Goal: Task Accomplishment & Management: Complete application form

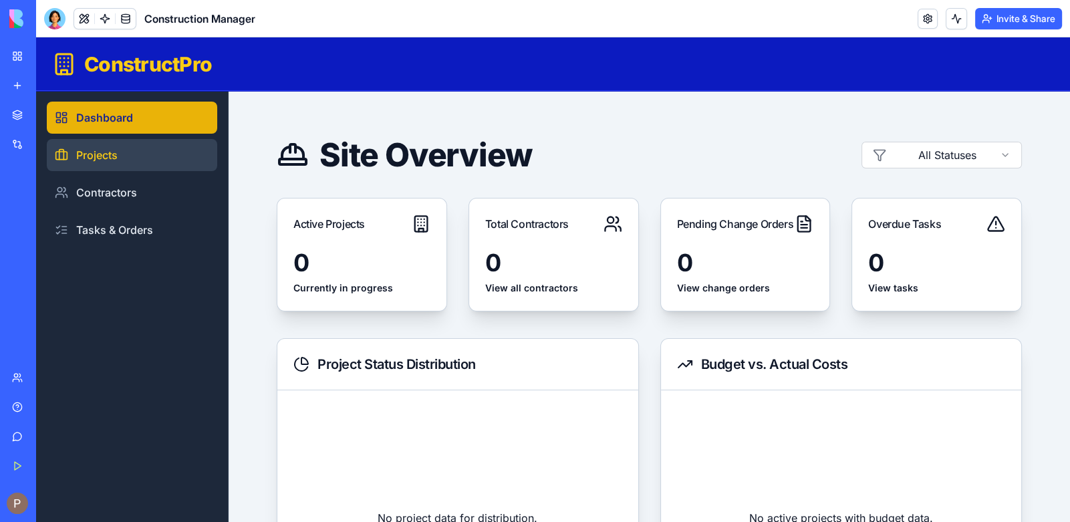
click at [148, 159] on link "Projects" at bounding box center [132, 155] width 170 height 32
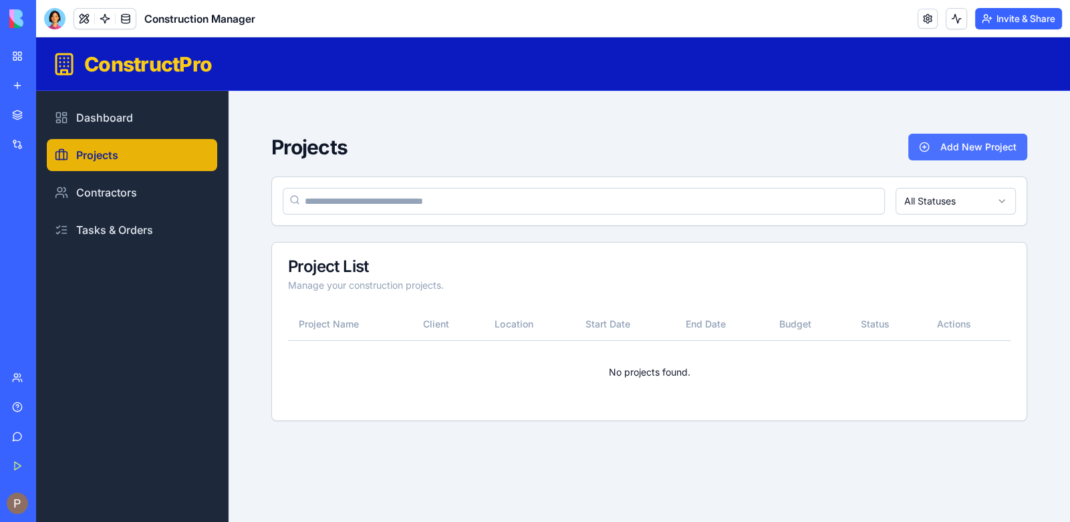
click at [949, 147] on button "Add New Project" at bounding box center [967, 147] width 119 height 27
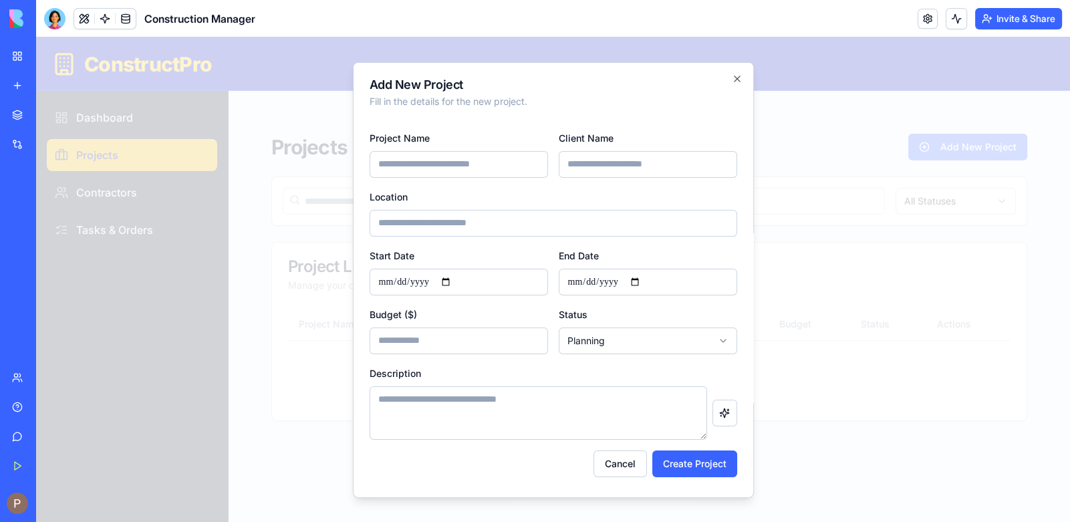
click at [339, 381] on div at bounding box center [553, 279] width 1034 height 484
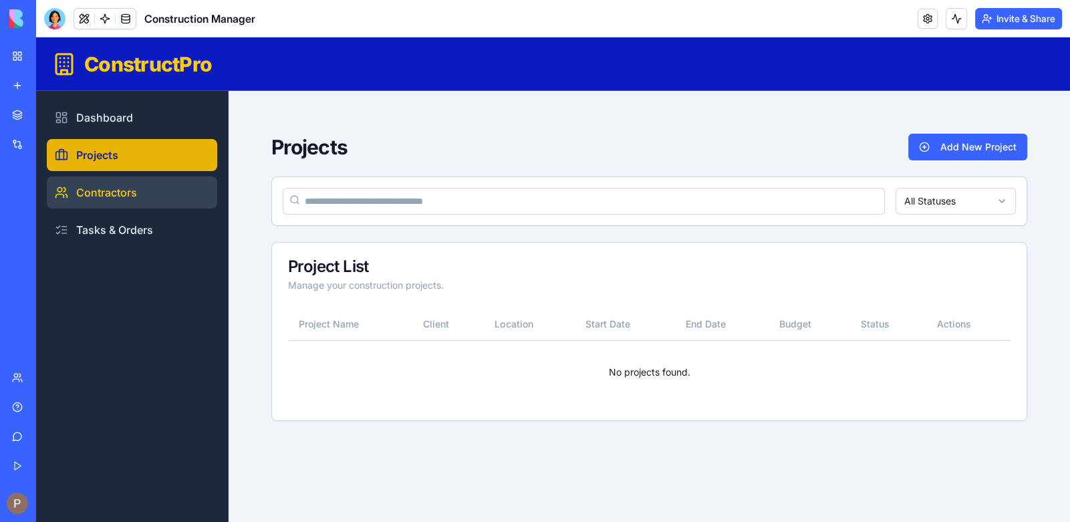
click at [130, 204] on link "Contractors" at bounding box center [132, 192] width 170 height 32
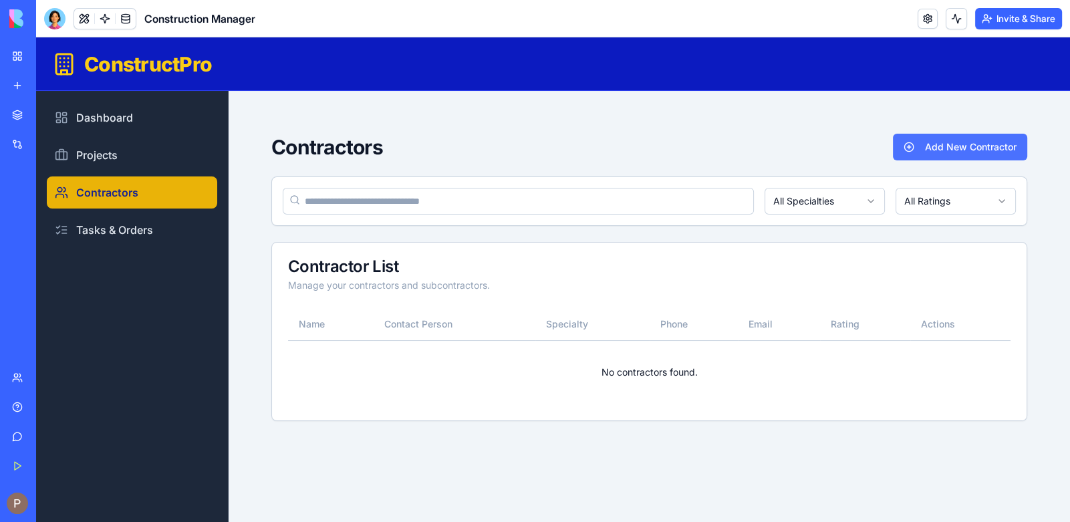
click at [932, 146] on button "Add New Contractor" at bounding box center [960, 147] width 134 height 27
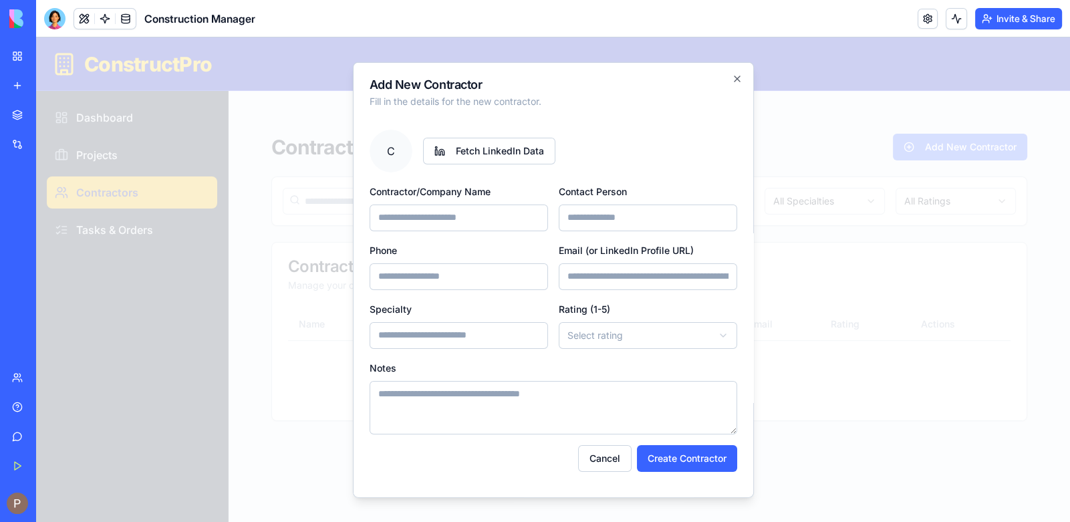
click at [283, 277] on div at bounding box center [553, 279] width 1034 height 484
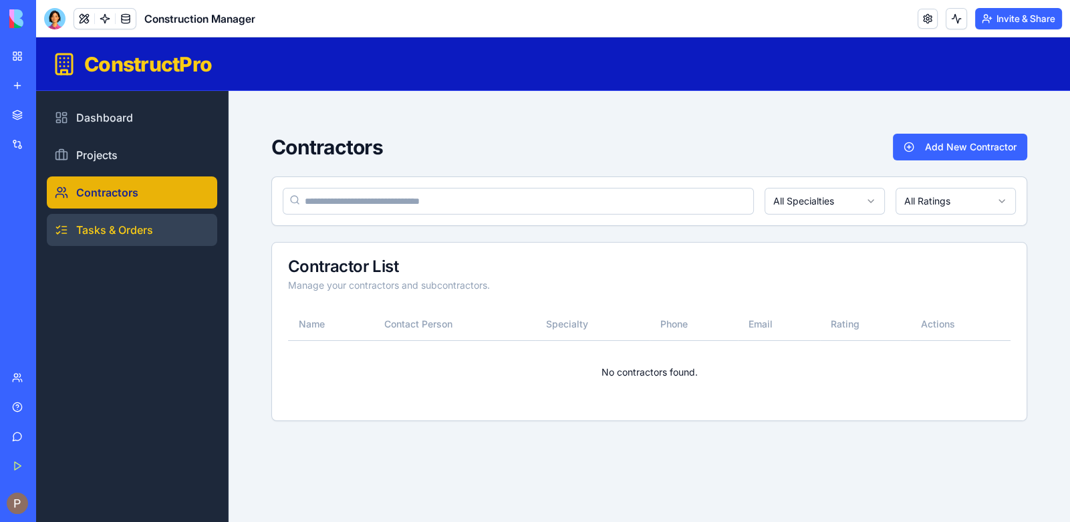
click at [143, 228] on link "Tasks & Orders" at bounding box center [132, 230] width 170 height 32
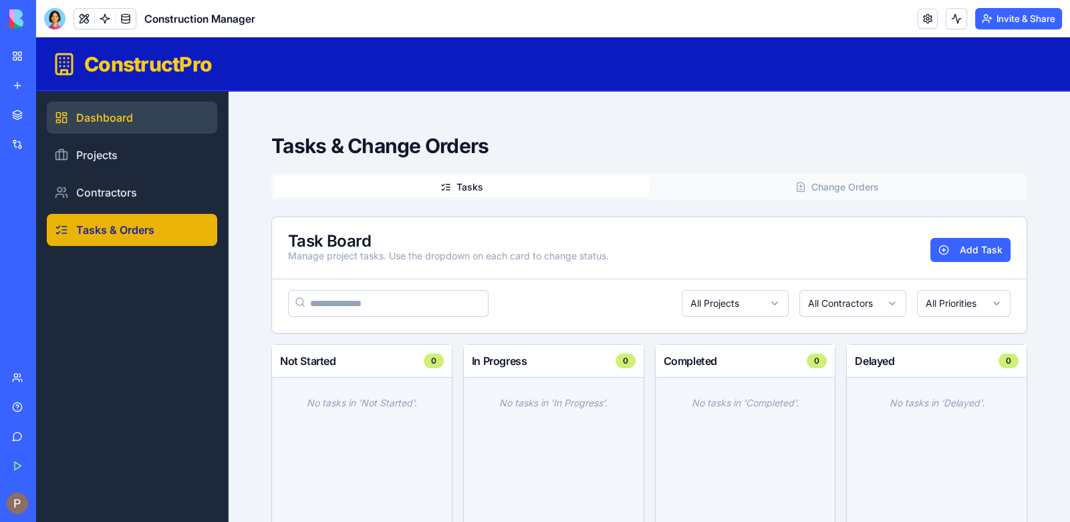
click at [131, 120] on link "Dashboard" at bounding box center [132, 118] width 170 height 32
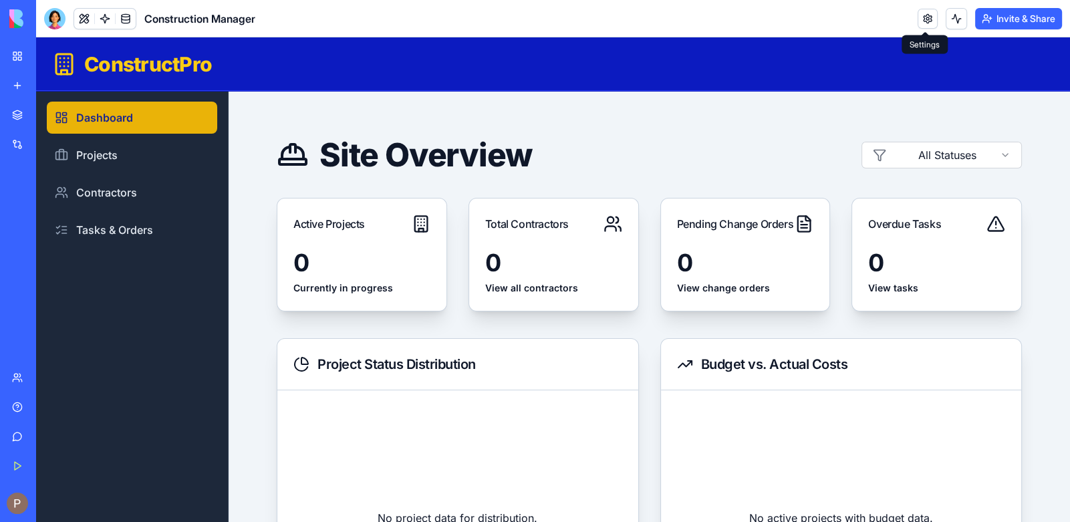
click at [933, 15] on link at bounding box center [927, 19] width 20 height 20
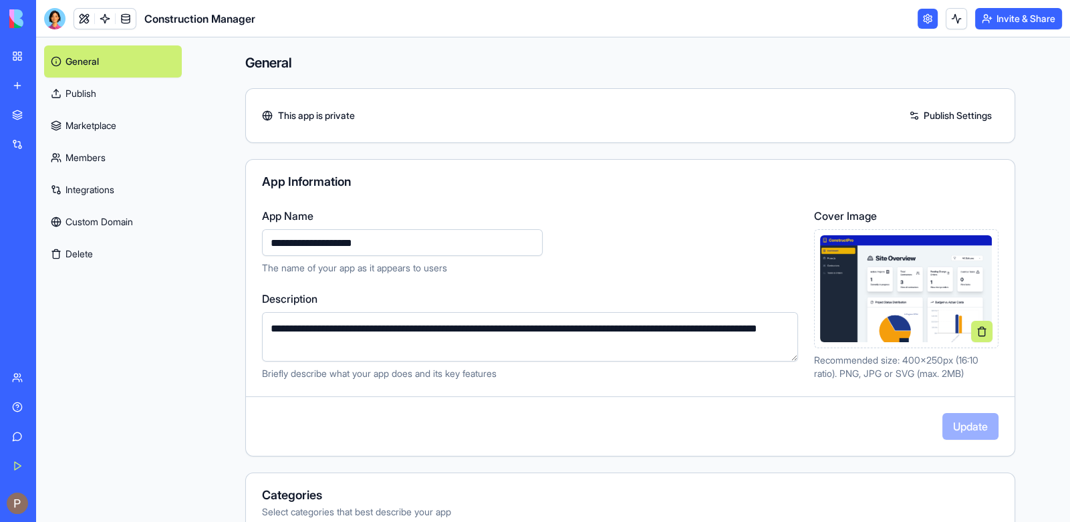
click at [105, 196] on link "Integrations" at bounding box center [113, 190] width 138 height 32
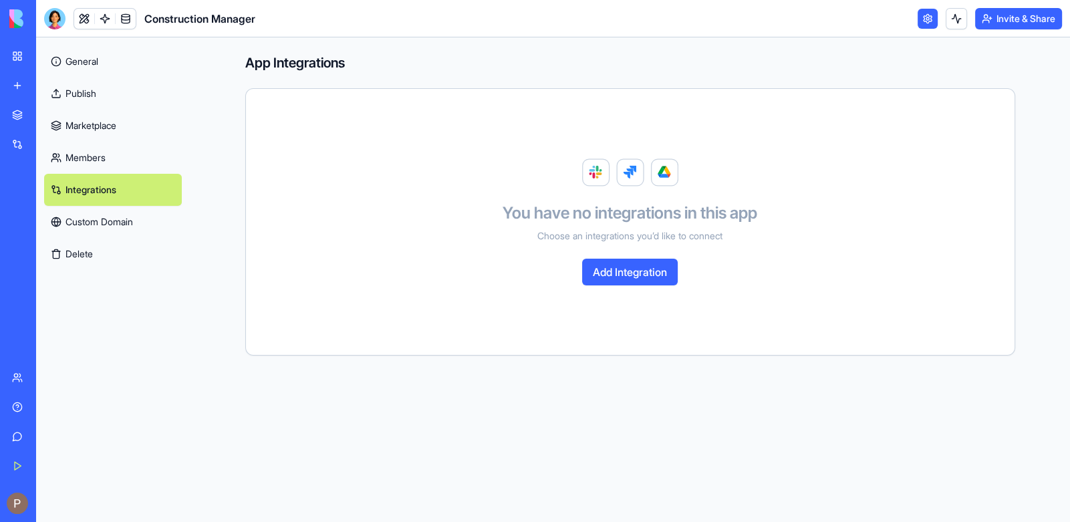
click at [638, 270] on button "Add Integration" at bounding box center [630, 272] width 96 height 27
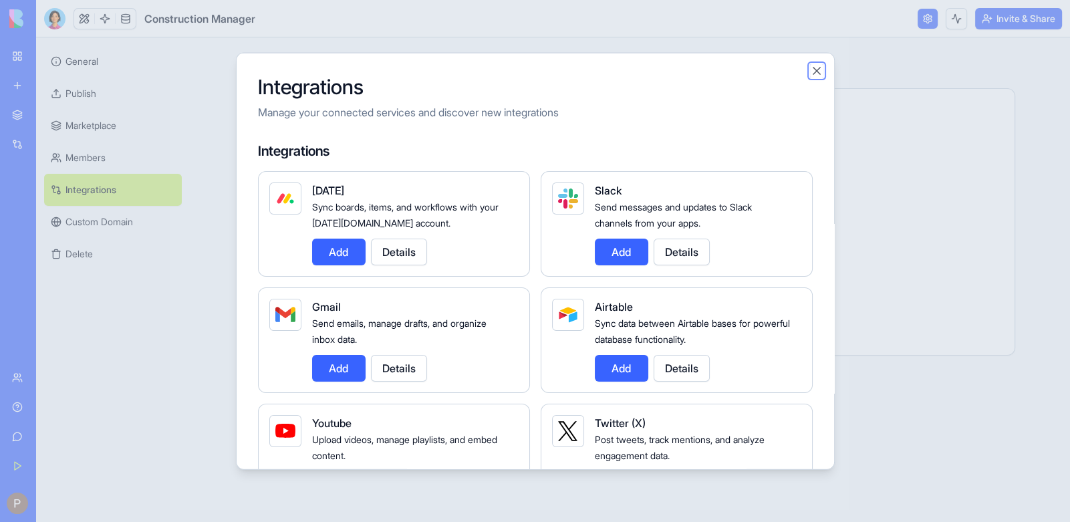
click at [820, 70] on button "Close" at bounding box center [816, 69] width 13 height 13
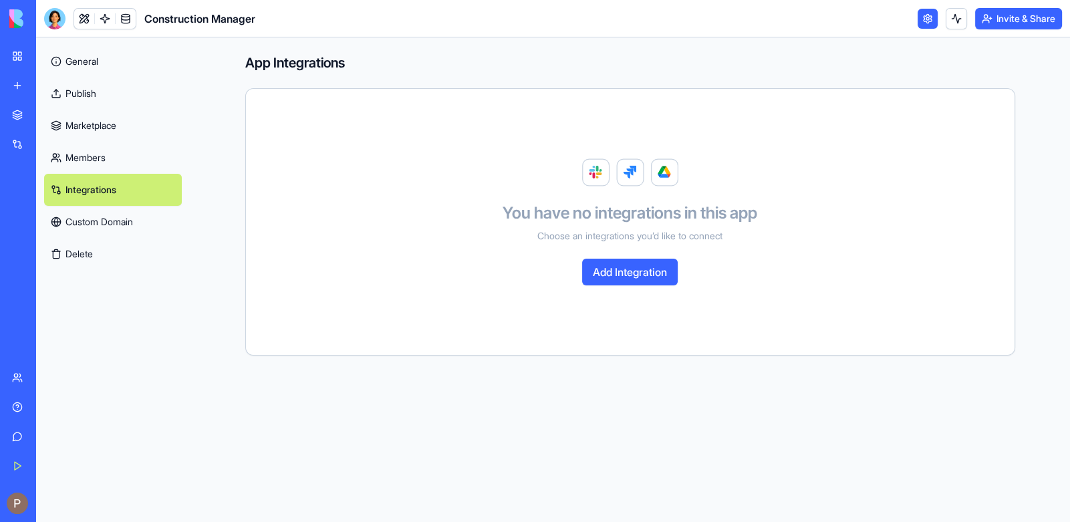
click at [925, 18] on link at bounding box center [927, 19] width 20 height 20
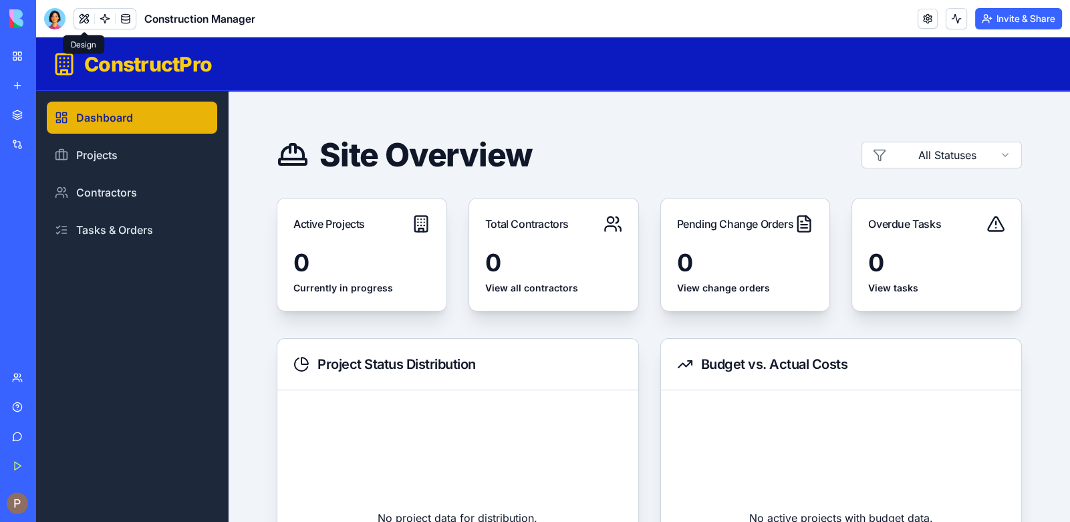
click at [91, 17] on button at bounding box center [84, 19] width 20 height 20
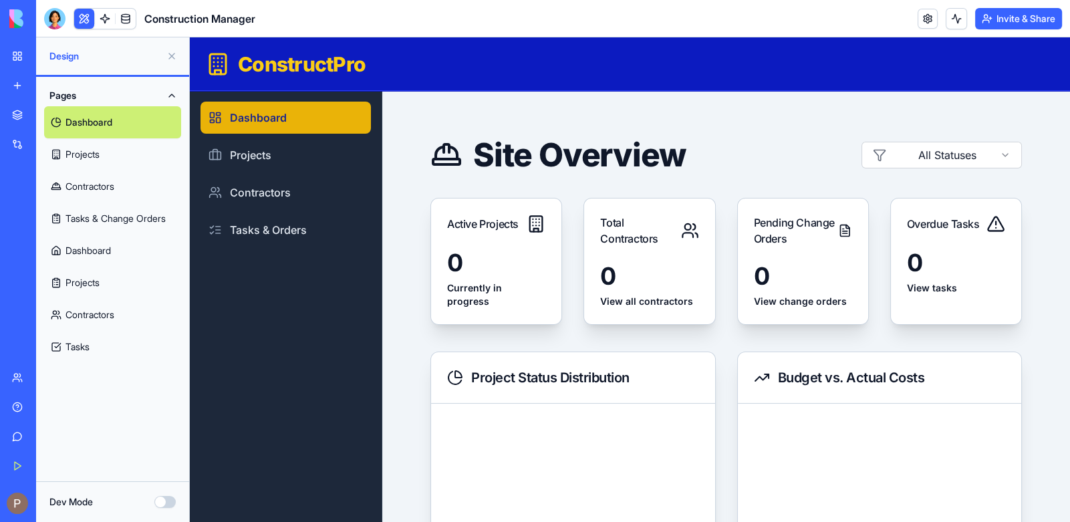
click at [109, 145] on link "Projects" at bounding box center [112, 154] width 137 height 32
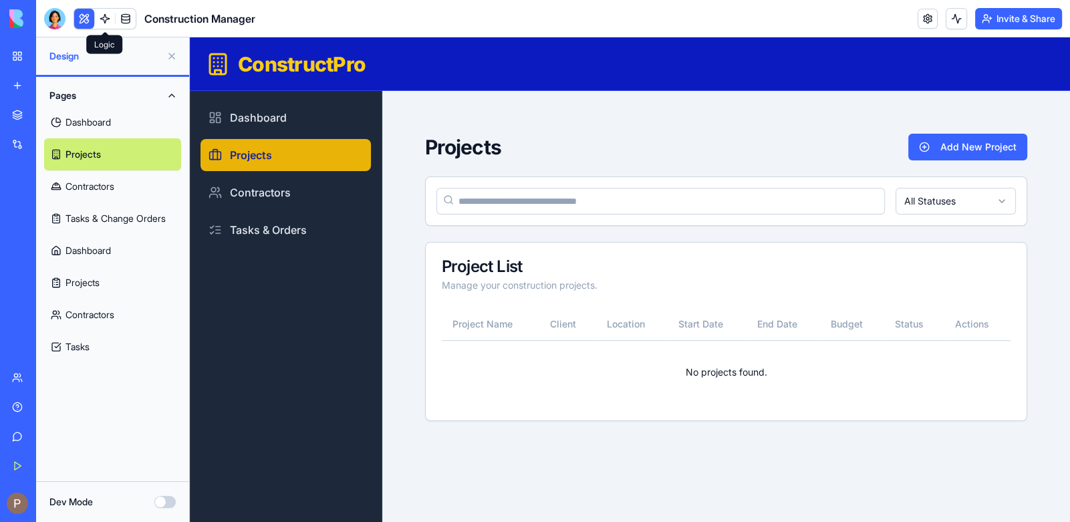
click at [106, 15] on link at bounding box center [105, 19] width 20 height 20
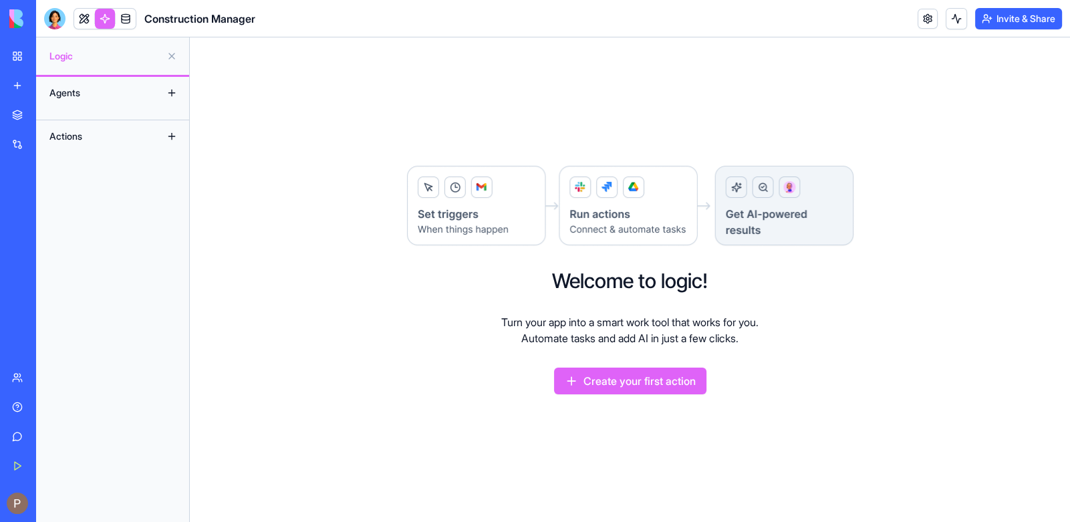
click at [150, 92] on div "Agents" at bounding box center [112, 93] width 153 height 32
click at [167, 90] on button at bounding box center [171, 92] width 21 height 21
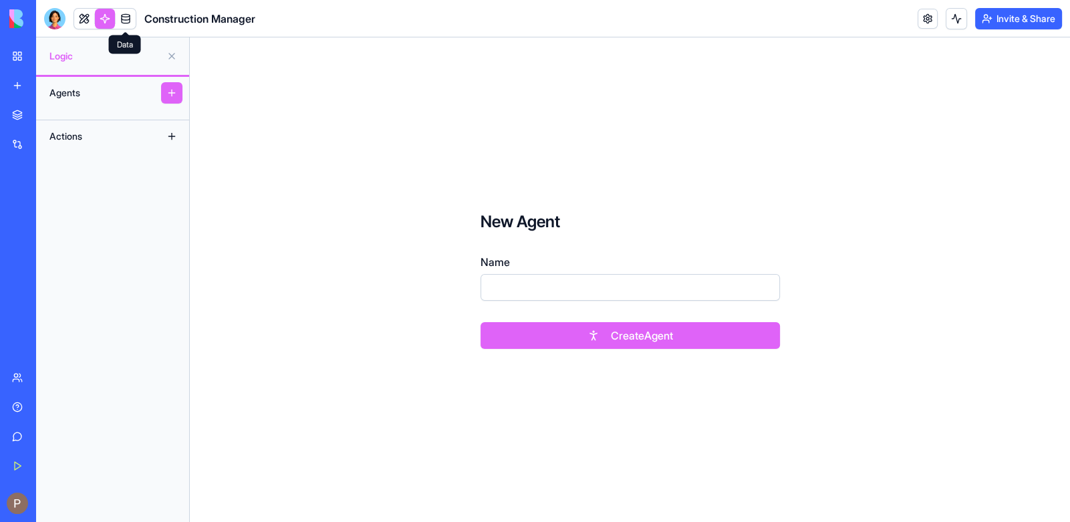
click at [124, 22] on link at bounding box center [126, 19] width 20 height 20
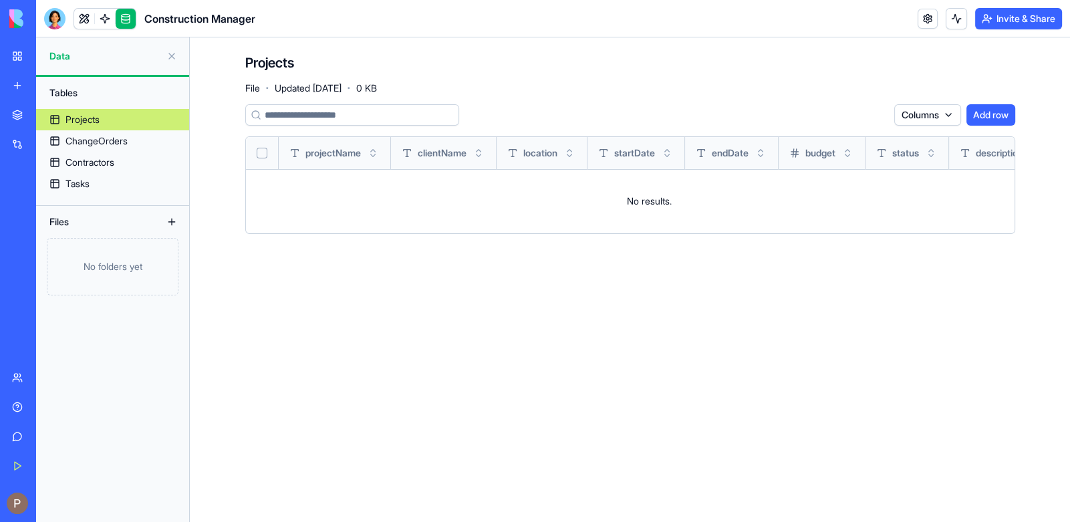
click at [49, 462] on div "Get Started" at bounding box center [40, 465] width 17 height 13
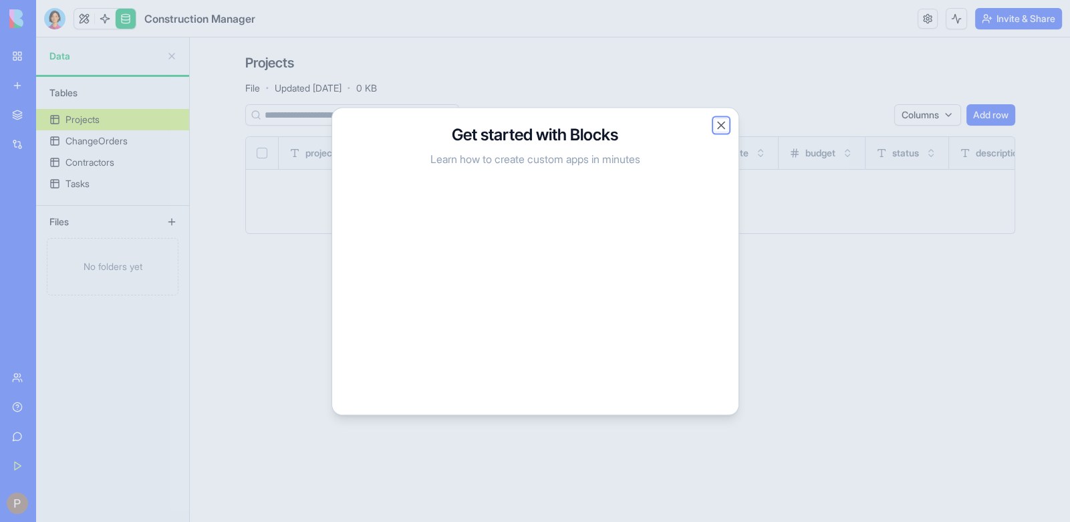
click at [720, 126] on button "Close" at bounding box center [720, 124] width 13 height 13
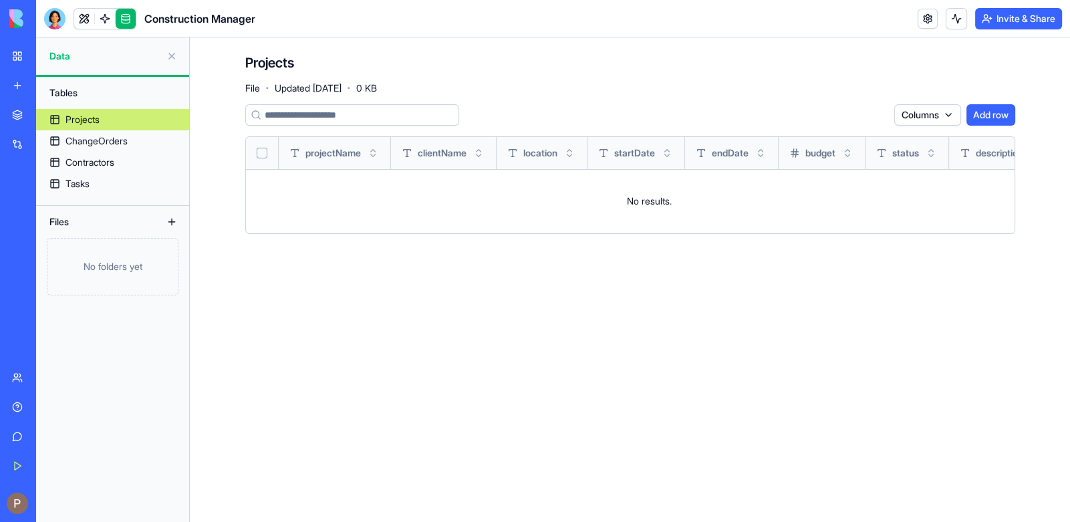
click at [57, 63] on link "My Workspace" at bounding box center [30, 56] width 53 height 27
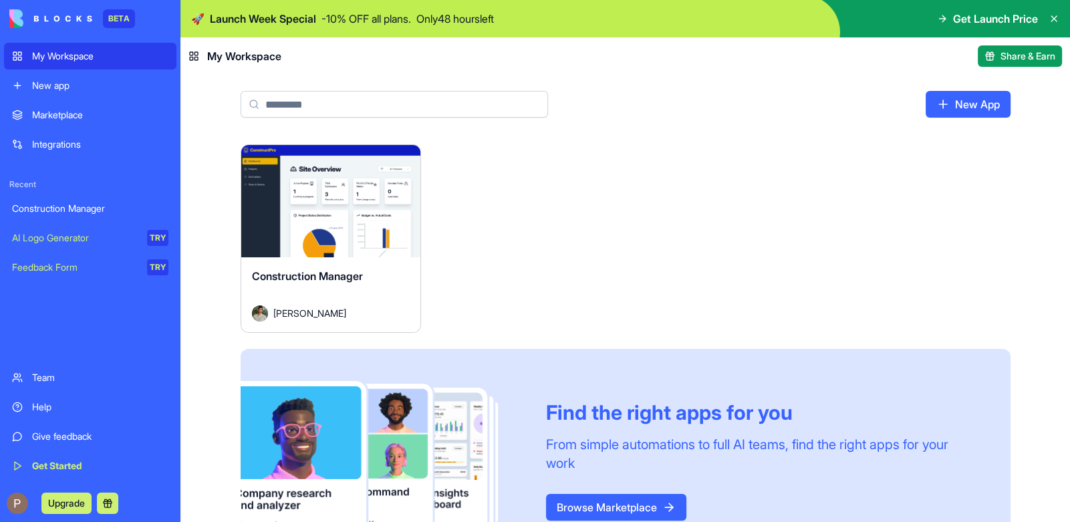
click at [406, 160] on html "BETA My Workspace New app Marketplace Integrations Recent Construction Manager …" at bounding box center [535, 261] width 1070 height 522
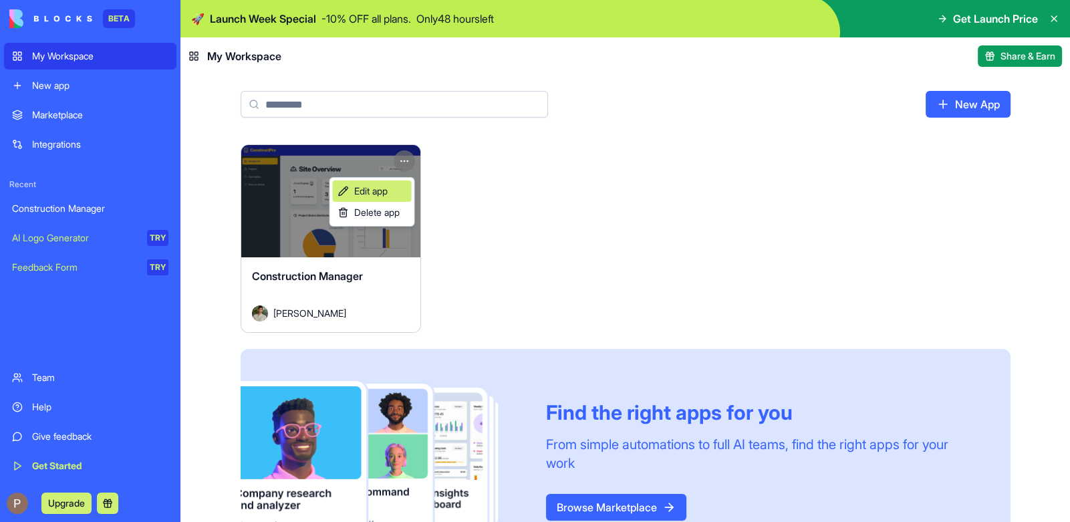
click at [388, 198] on link "Edit app" at bounding box center [372, 190] width 79 height 21
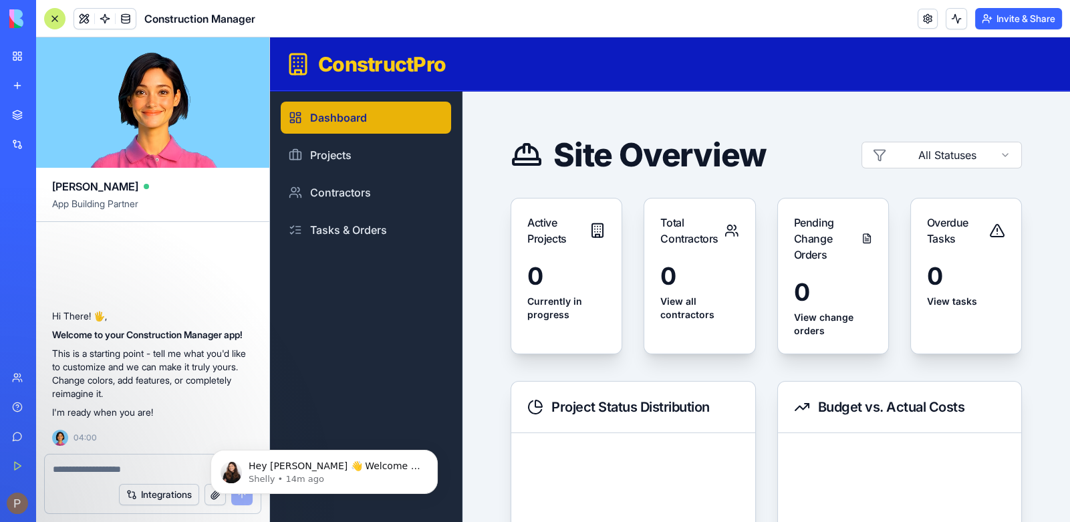
click at [90, 464] on textarea at bounding box center [153, 468] width 200 height 13
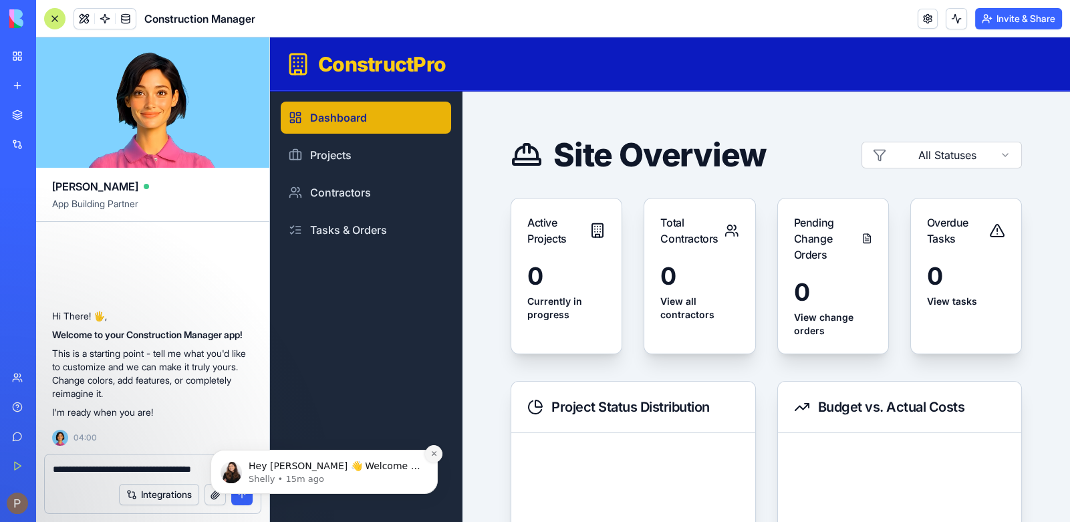
click at [431, 454] on icon "Dismiss notification" at bounding box center [433, 453] width 7 height 7
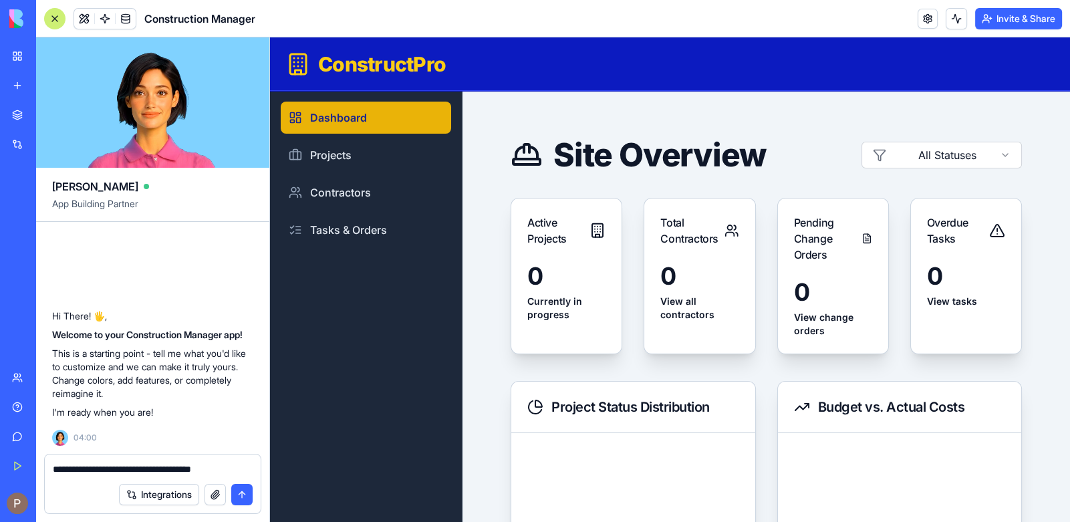
click at [243, 466] on textarea "**********" at bounding box center [153, 468] width 200 height 13
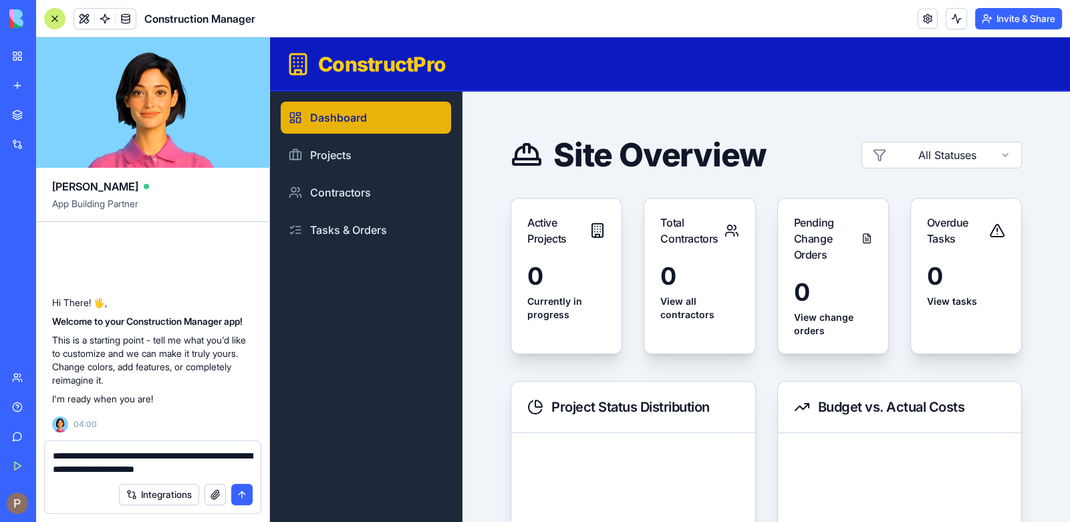
type textarea "**********"
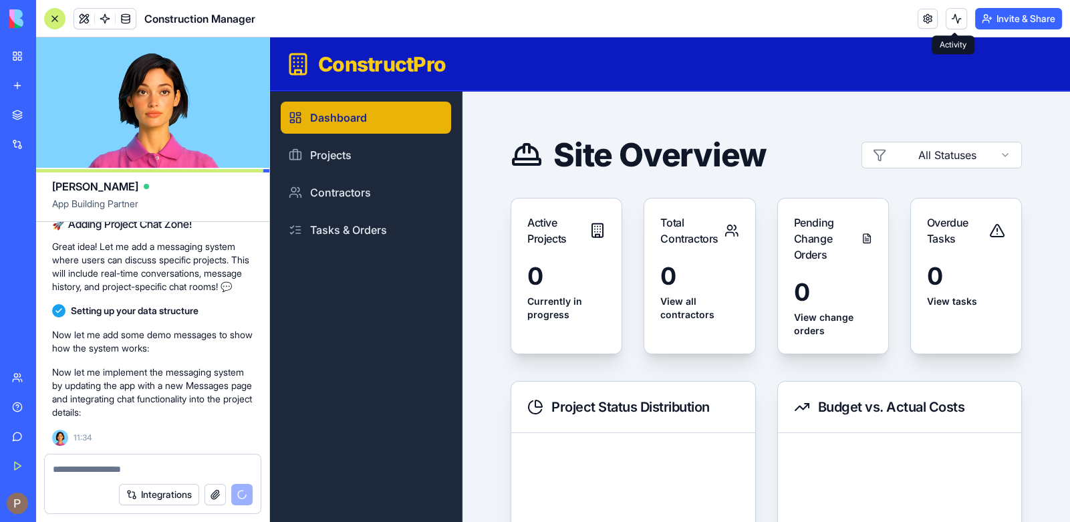
scroll to position [331, 0]
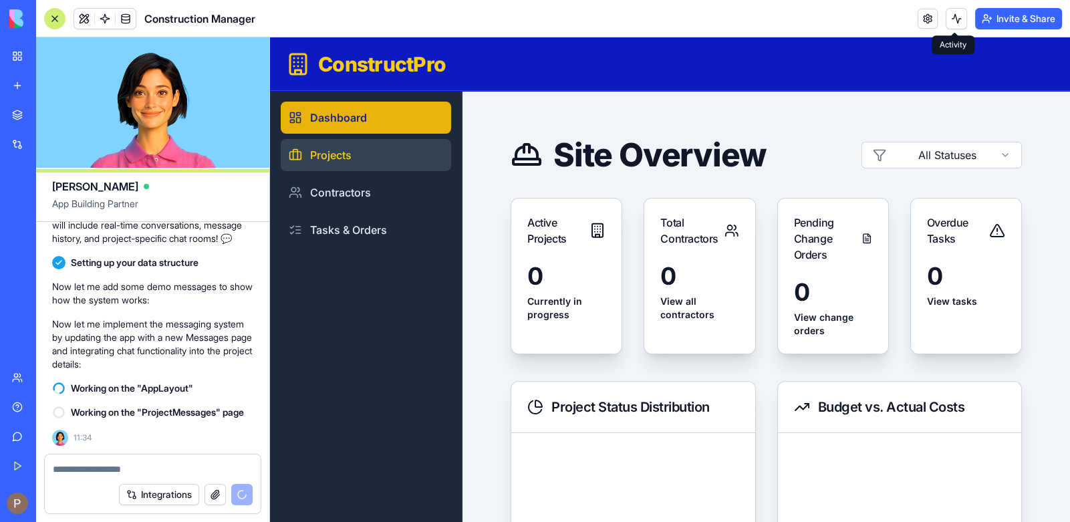
click at [354, 153] on link "Projects" at bounding box center [366, 155] width 170 height 32
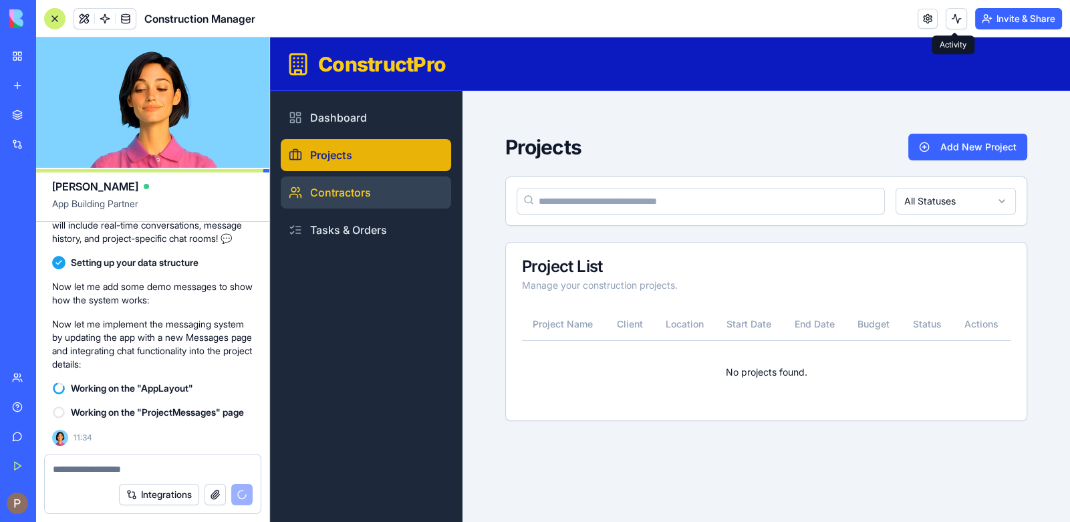
click at [376, 187] on link "Contractors" at bounding box center [366, 192] width 170 height 32
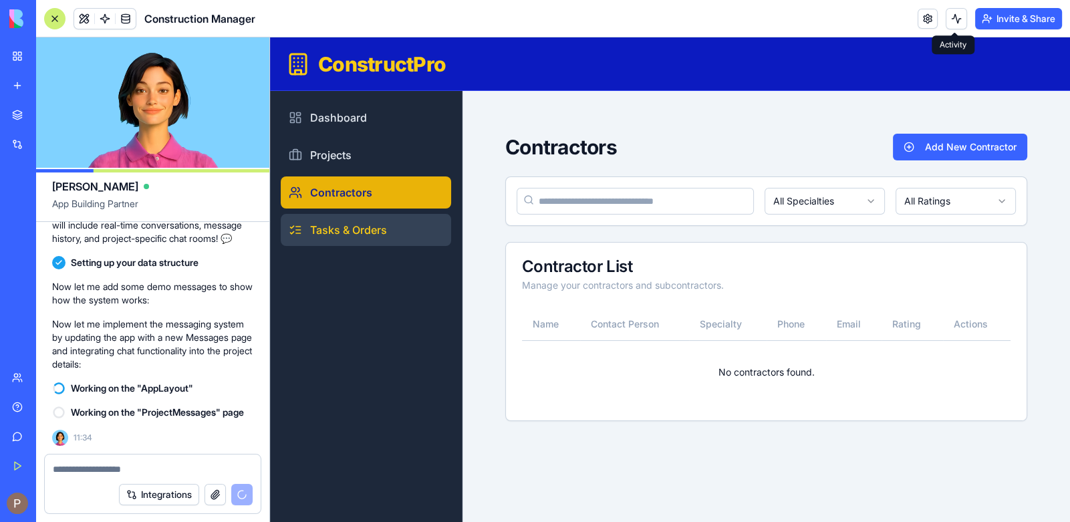
click at [361, 228] on link "Tasks & Orders" at bounding box center [366, 230] width 170 height 32
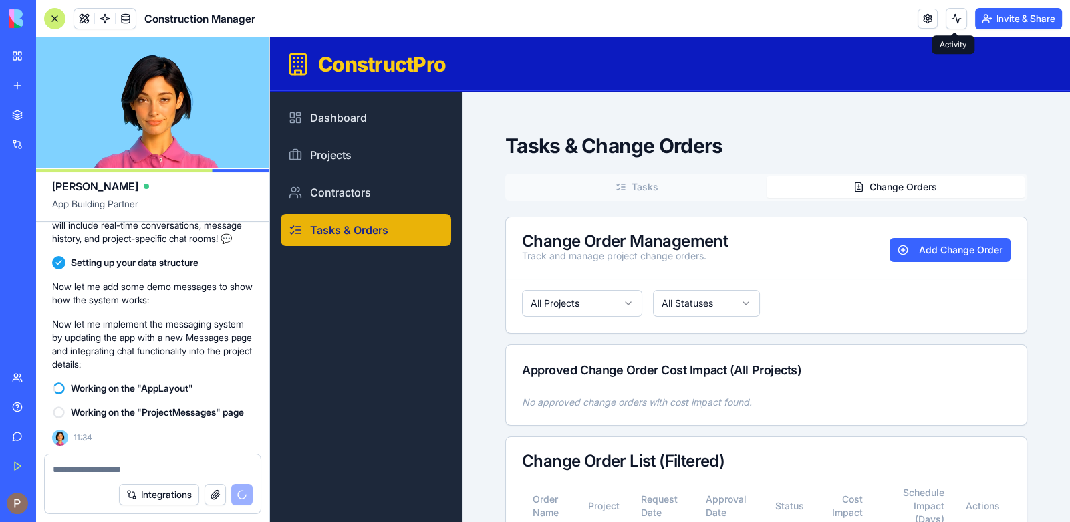
click at [873, 179] on button "Change Orders" at bounding box center [895, 186] width 259 height 21
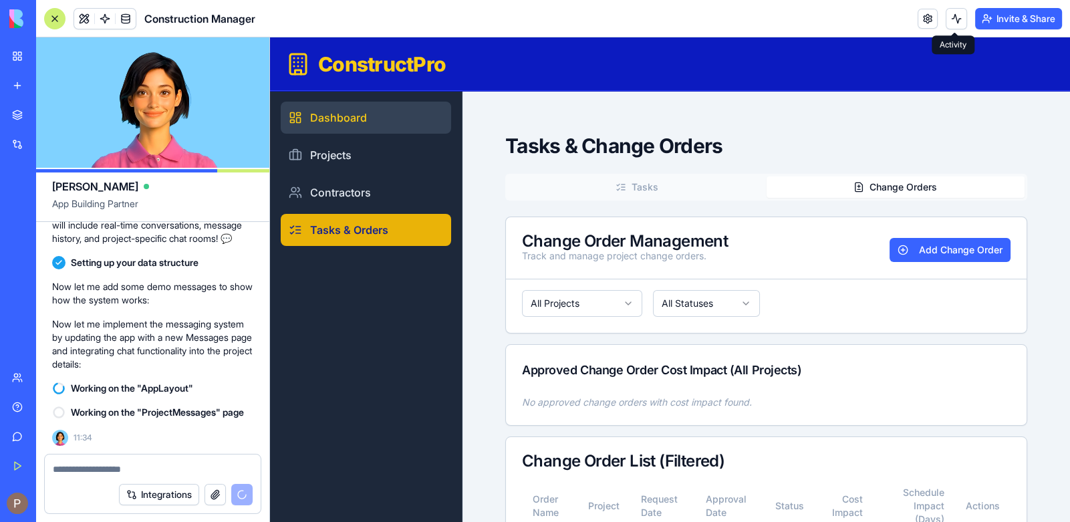
click at [355, 124] on link "Dashboard" at bounding box center [366, 118] width 170 height 32
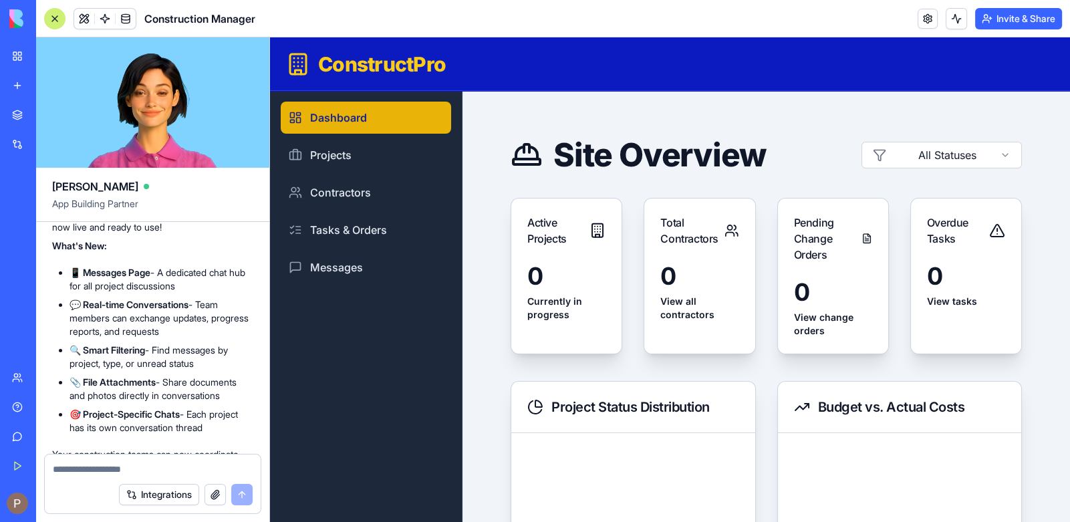
scroll to position [619, 0]
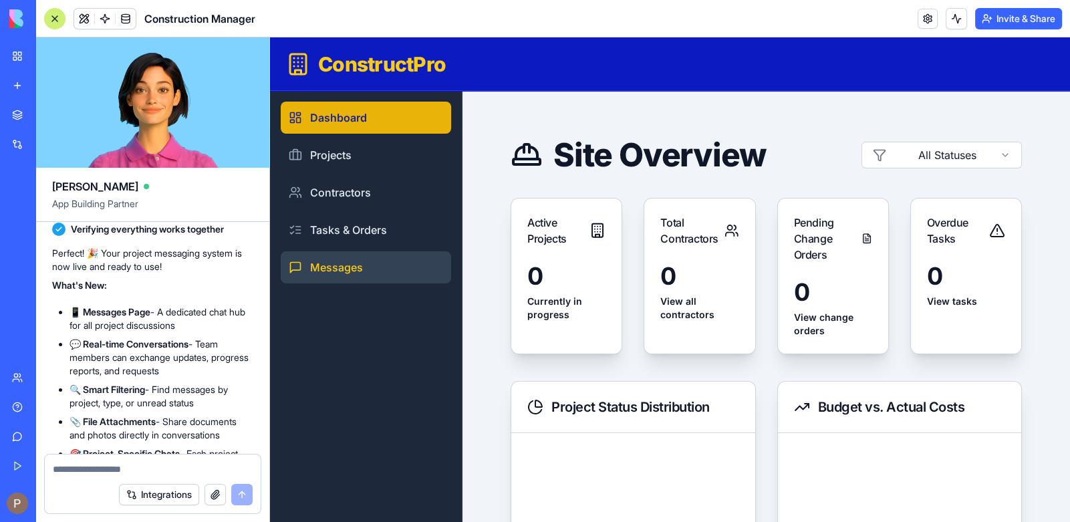
click at [365, 260] on link "Messages" at bounding box center [366, 267] width 170 height 32
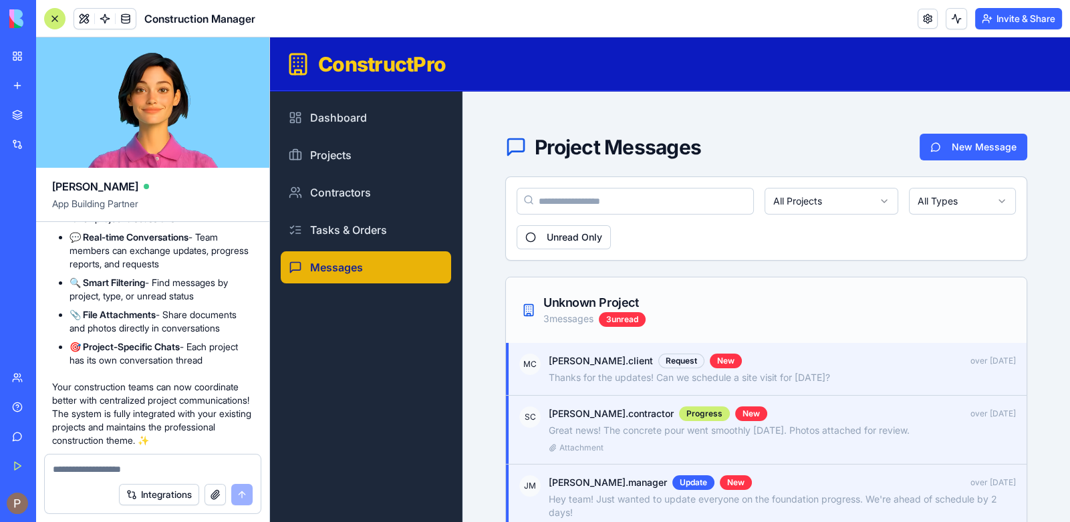
scroll to position [820, 0]
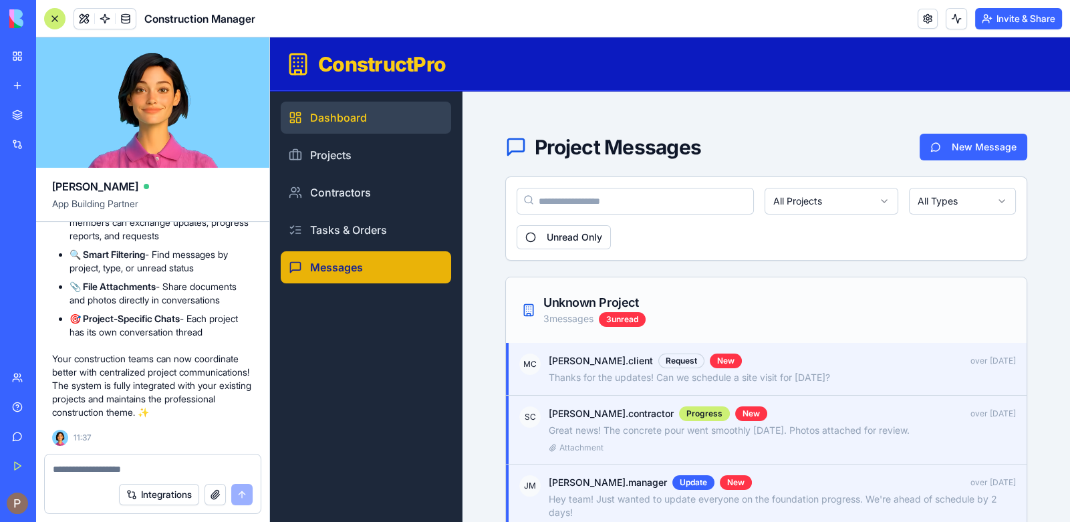
click at [354, 117] on link "Dashboard" at bounding box center [366, 118] width 170 height 32
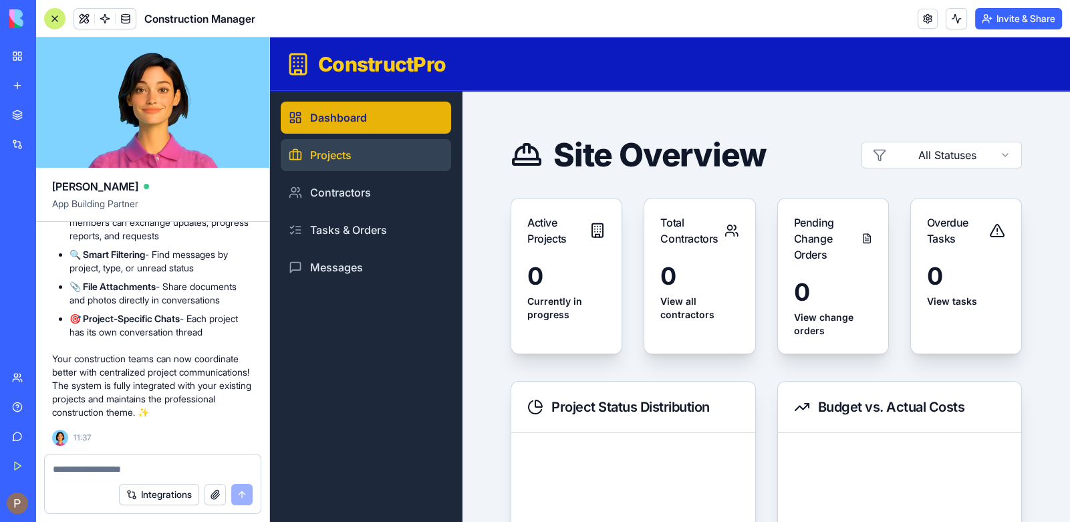
click at [346, 155] on link "Projects" at bounding box center [366, 155] width 170 height 32
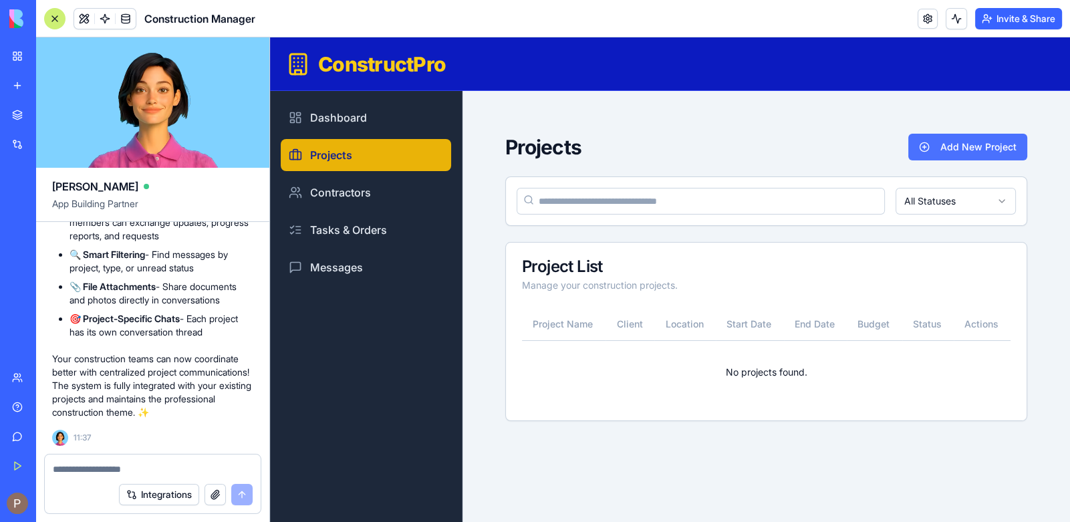
click at [931, 158] on button "Add New Project" at bounding box center [967, 147] width 119 height 27
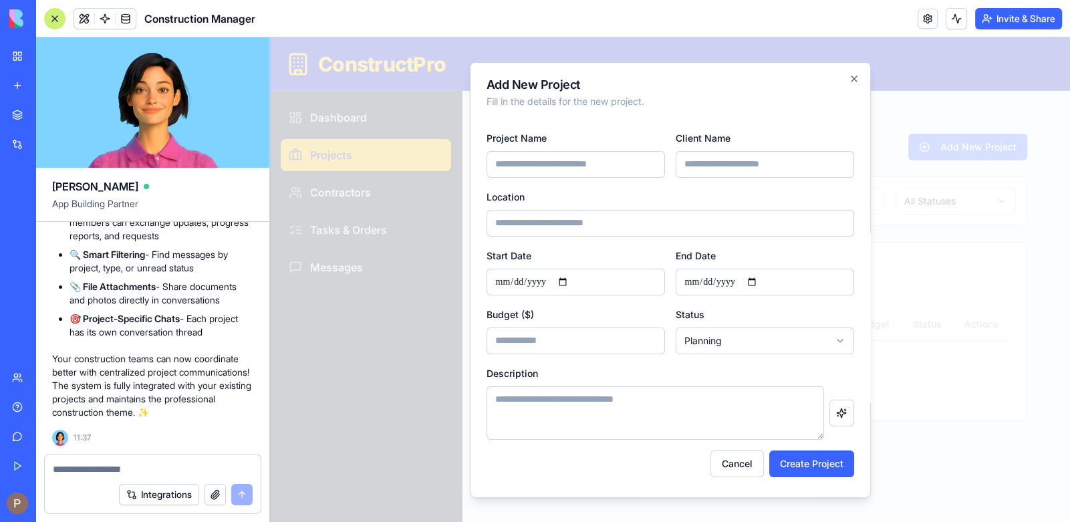
click at [594, 158] on input "Project Name" at bounding box center [575, 163] width 178 height 27
type input "*****"
click at [732, 157] on input "Client Name" at bounding box center [764, 163] width 178 height 27
type input "****"
click at [591, 220] on input "Location" at bounding box center [669, 222] width 367 height 27
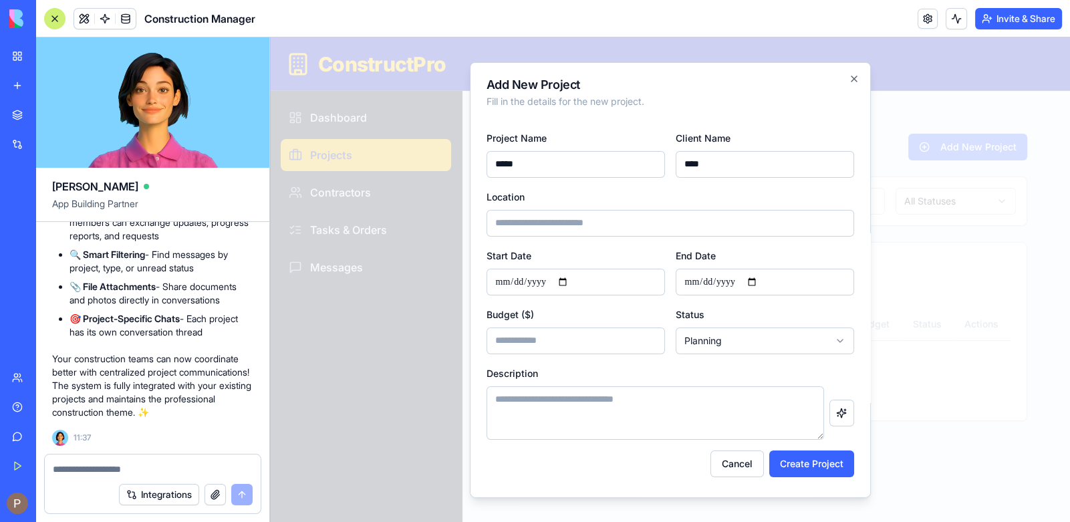
type input "**********"
click at [597, 274] on input "Start Date" at bounding box center [575, 281] width 178 height 27
click at [568, 279] on input "Start Date" at bounding box center [575, 281] width 178 height 27
type input "**********"
click at [756, 281] on input "End Date" at bounding box center [764, 281] width 178 height 27
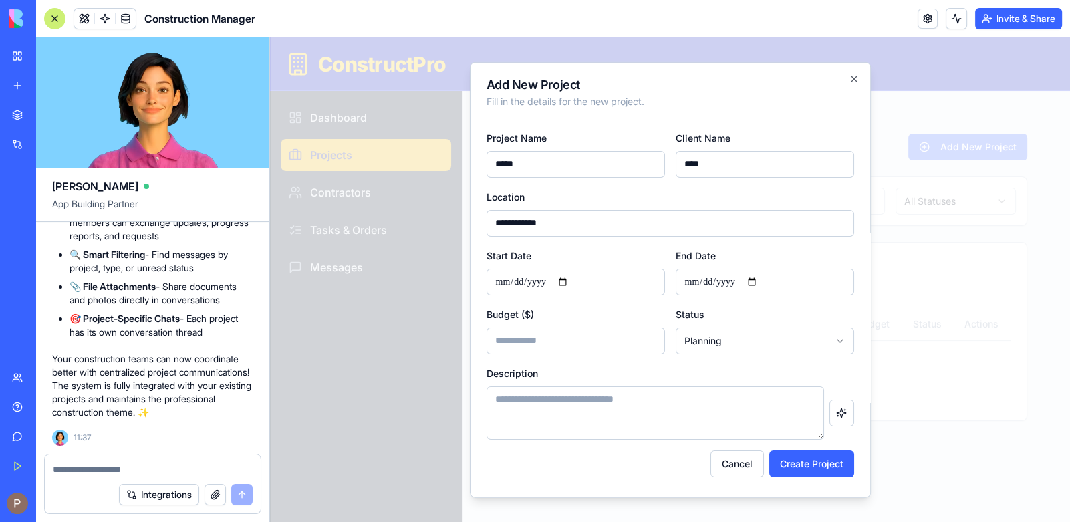
type input "**********"
click at [582, 338] on input "*" at bounding box center [575, 340] width 178 height 27
type input "*"
type input "***"
click at [819, 463] on button "Create Project" at bounding box center [811, 463] width 85 height 27
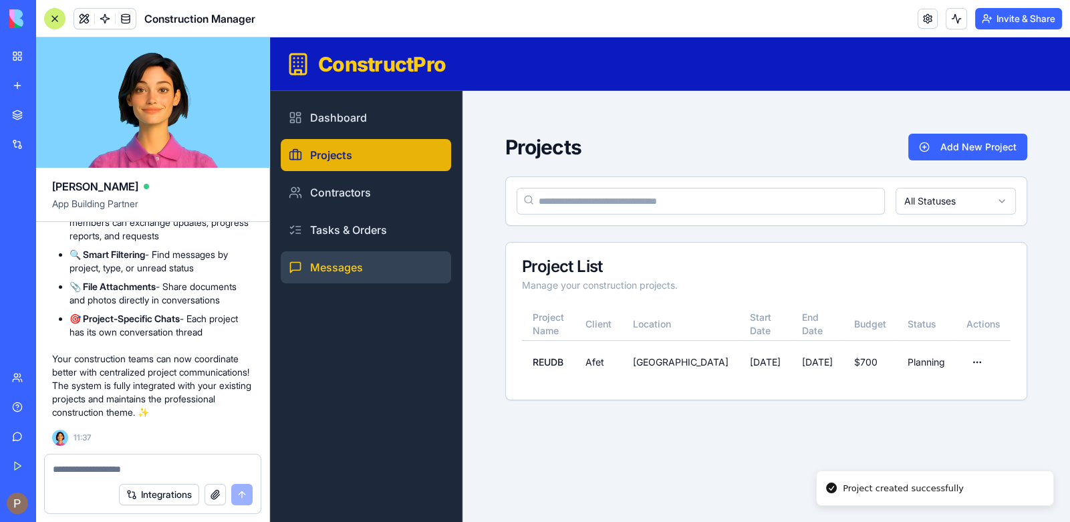
click at [370, 271] on link "Messages" at bounding box center [366, 267] width 170 height 32
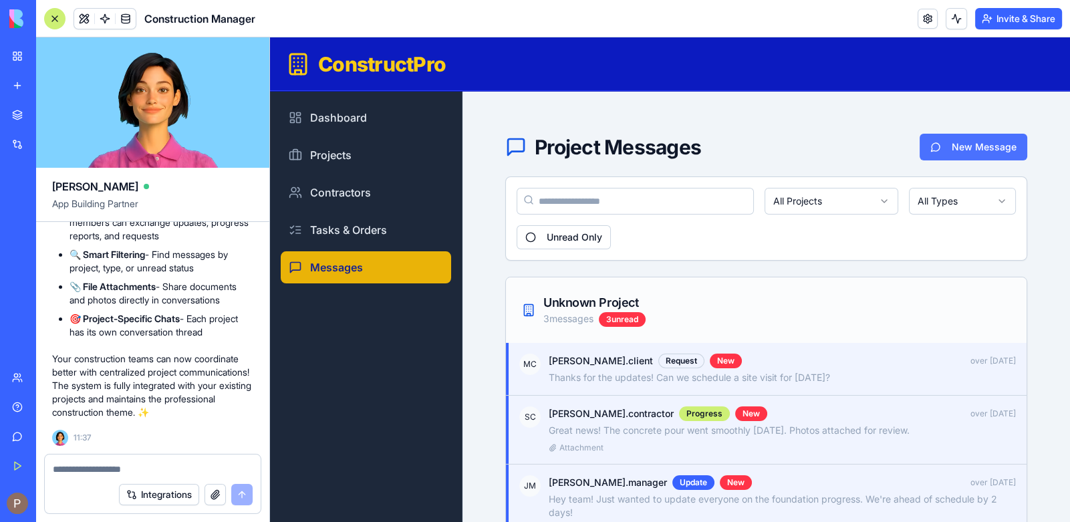
click at [973, 146] on button "New Message" at bounding box center [973, 147] width 108 height 27
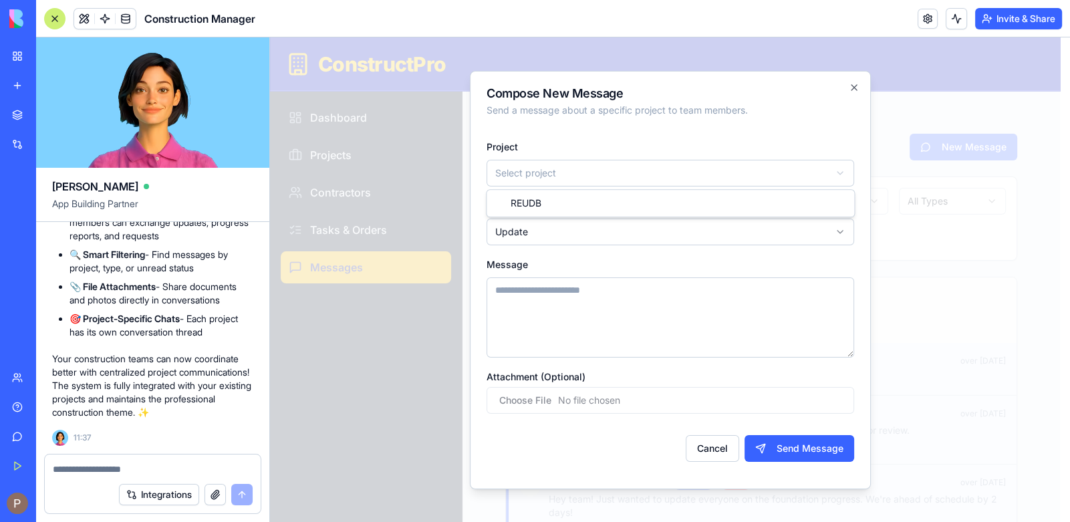
click at [598, 170] on body "ConstructPro Dashboard Projects Contractors Tasks & Orders Messages Project Mes…" at bounding box center [665, 406] width 790 height 738
click at [563, 232] on body "ConstructPro Dashboard Projects Contractors Tasks & Orders Messages Project Mes…" at bounding box center [665, 406] width 790 height 738
click at [564, 294] on textarea "Message" at bounding box center [669, 317] width 367 height 80
type textarea "****"
click at [776, 456] on button "Send Message" at bounding box center [799, 447] width 110 height 27
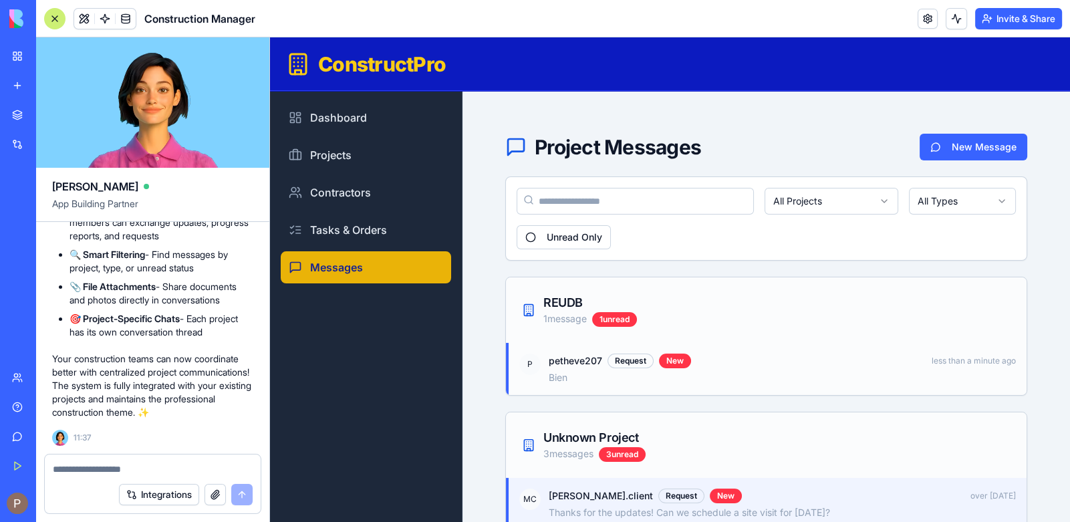
click at [604, 368] on div "petheve207 Request New less than a minute ago Bien" at bounding box center [781, 368] width 467 height 31
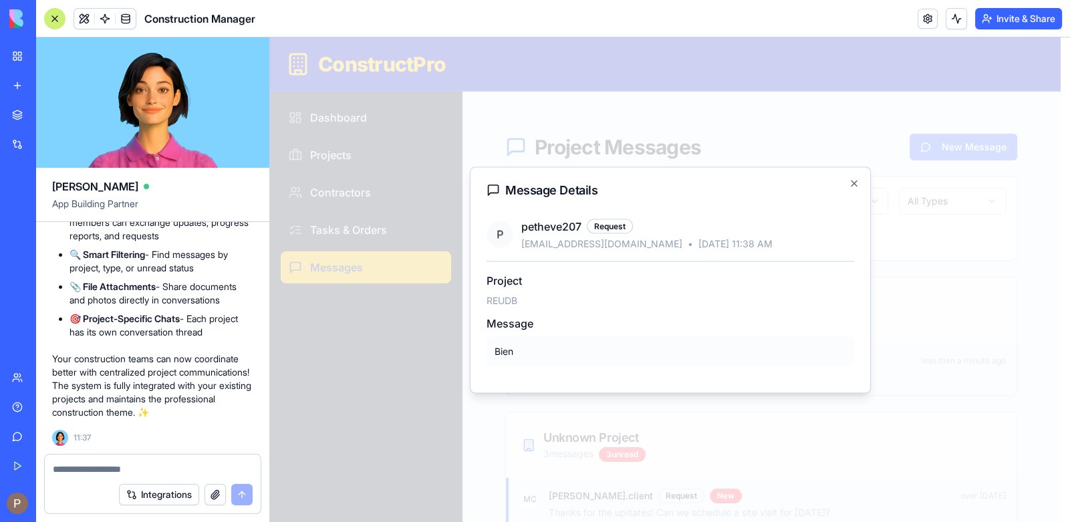
click at [601, 426] on div at bounding box center [670, 279] width 800 height 484
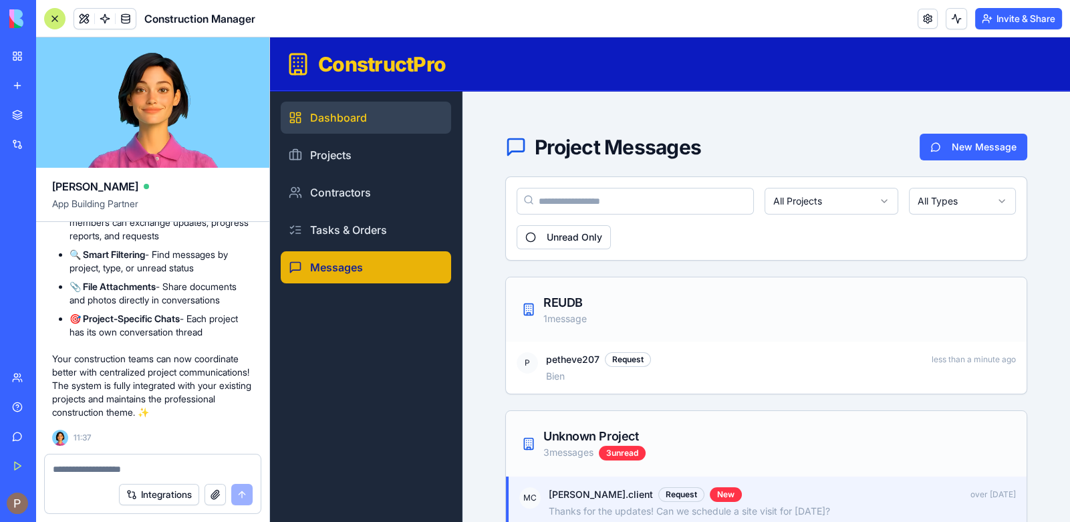
click at [320, 114] on link "Dashboard" at bounding box center [366, 118] width 170 height 32
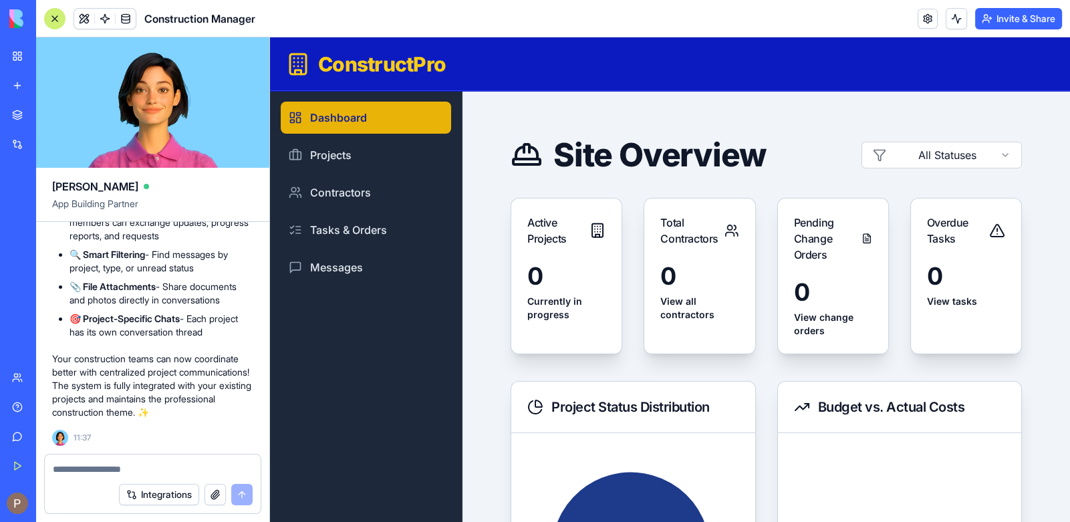
drag, startPoint x: 140, startPoint y: 108, endPoint x: 203, endPoint y: 95, distance: 64.2
click at [203, 95] on video at bounding box center [152, 102] width 233 height 130
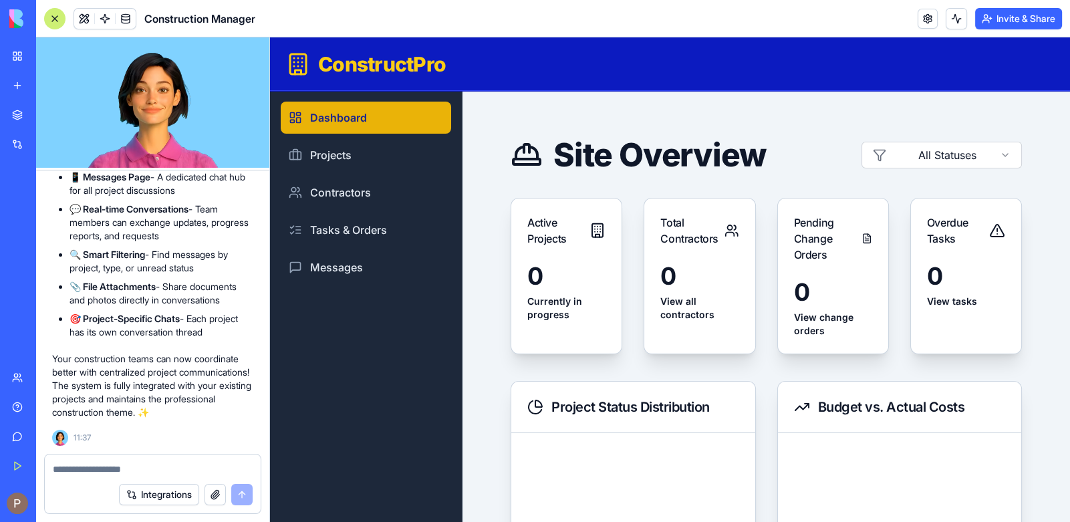
scroll to position [766, 0]
click at [54, 500] on button "Upgrade" at bounding box center [66, 502] width 50 height 21
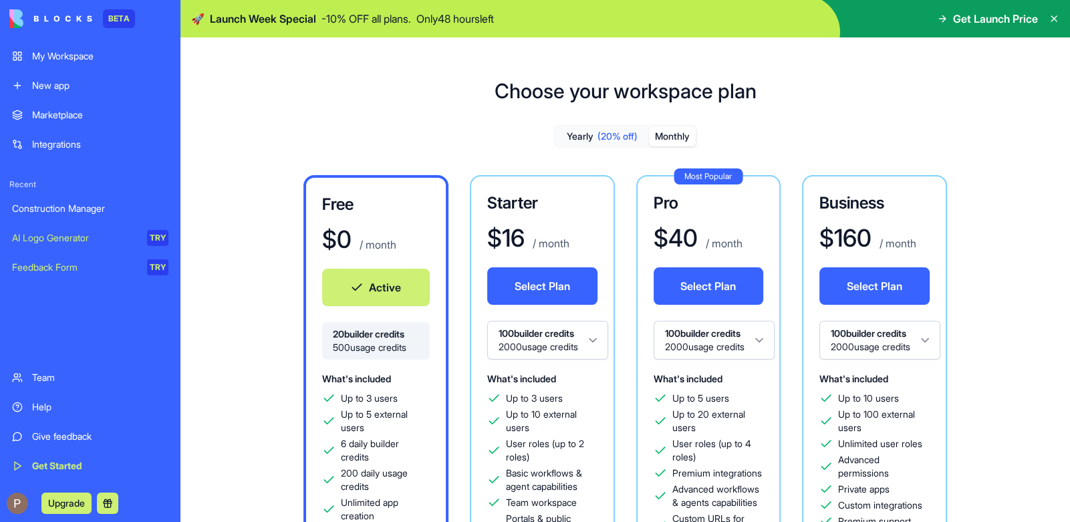
click at [662, 138] on button "Monthly" at bounding box center [672, 136] width 47 height 19
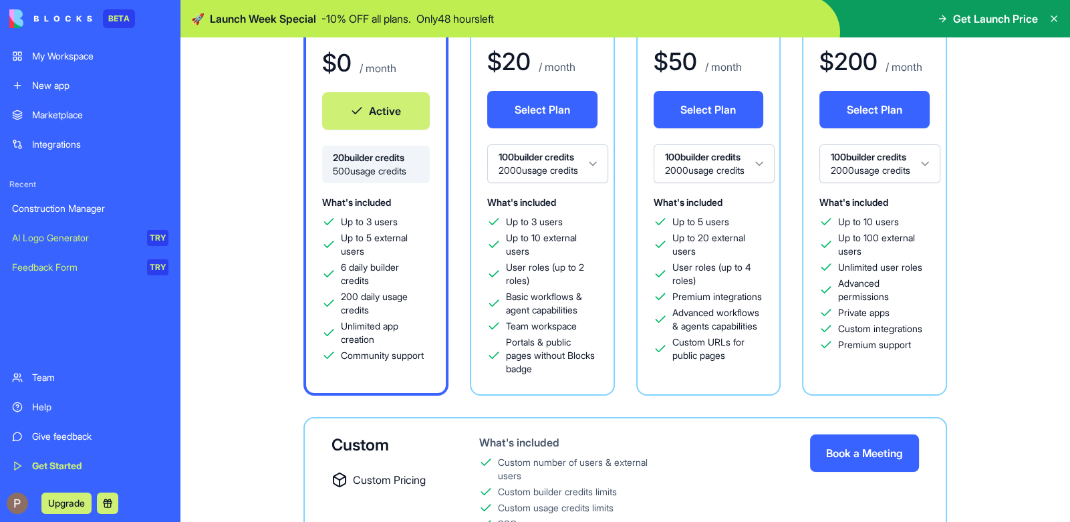
scroll to position [200, 0]
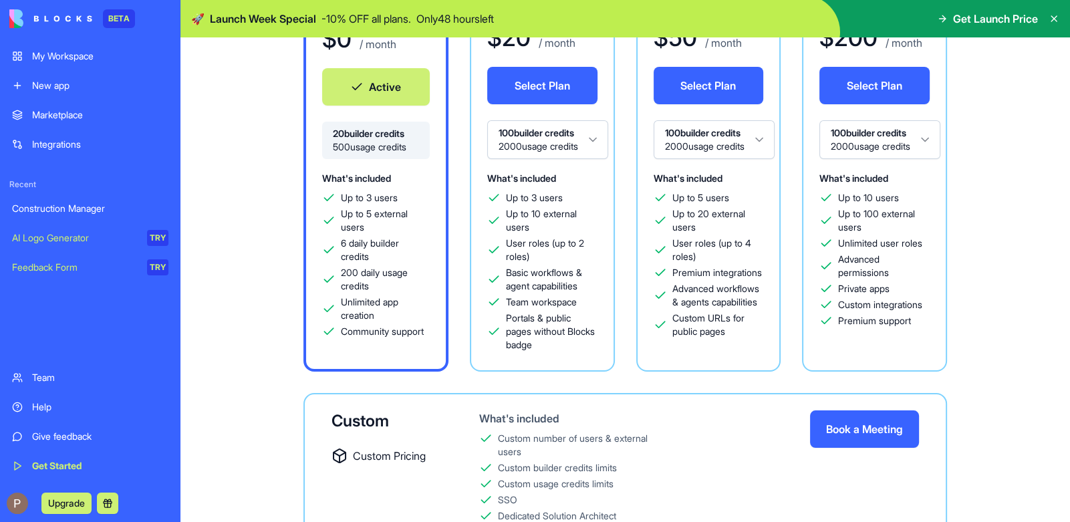
click at [585, 143] on html "BETA My Workspace New app Marketplace Integrations Recent Construction Manager …" at bounding box center [535, 261] width 1070 height 522
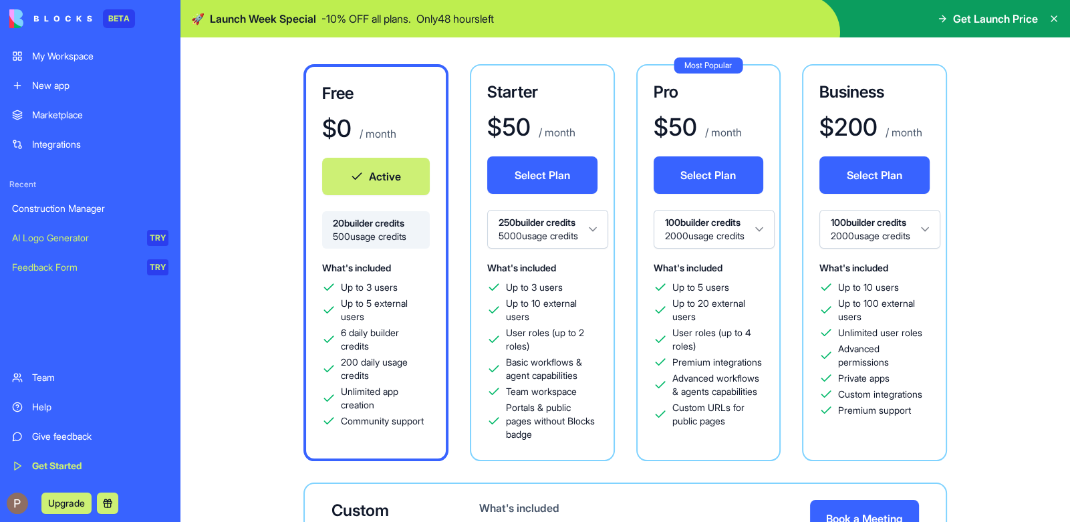
scroll to position [133, 0]
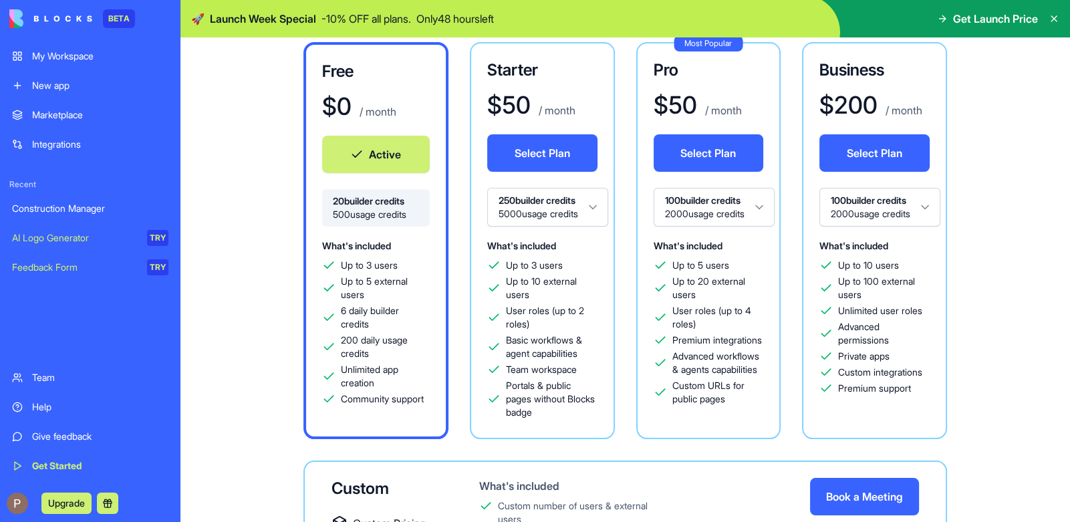
click at [548, 205] on html "BETA My Workspace New app Marketplace Integrations Recent Construction Manager …" at bounding box center [535, 261] width 1070 height 522
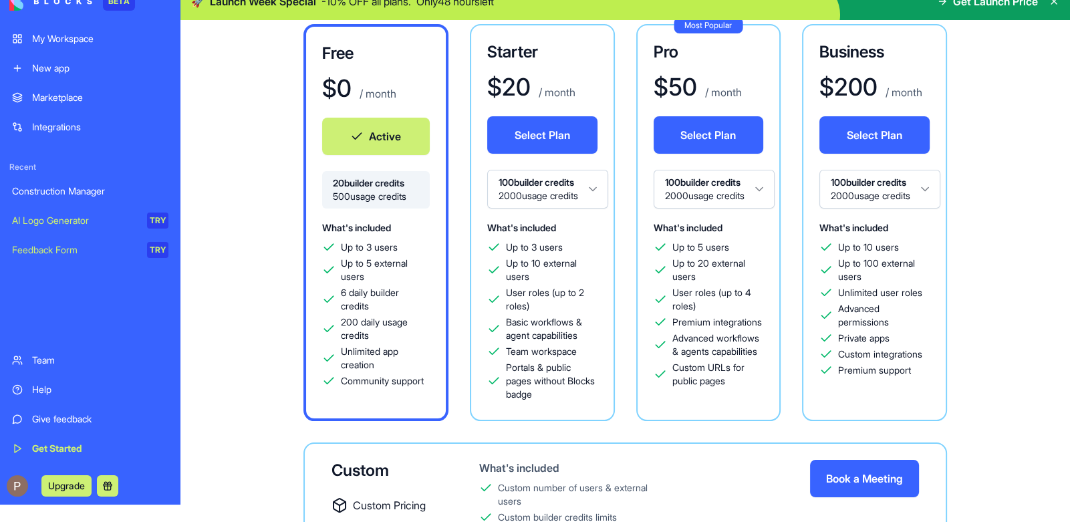
scroll to position [0, 0]
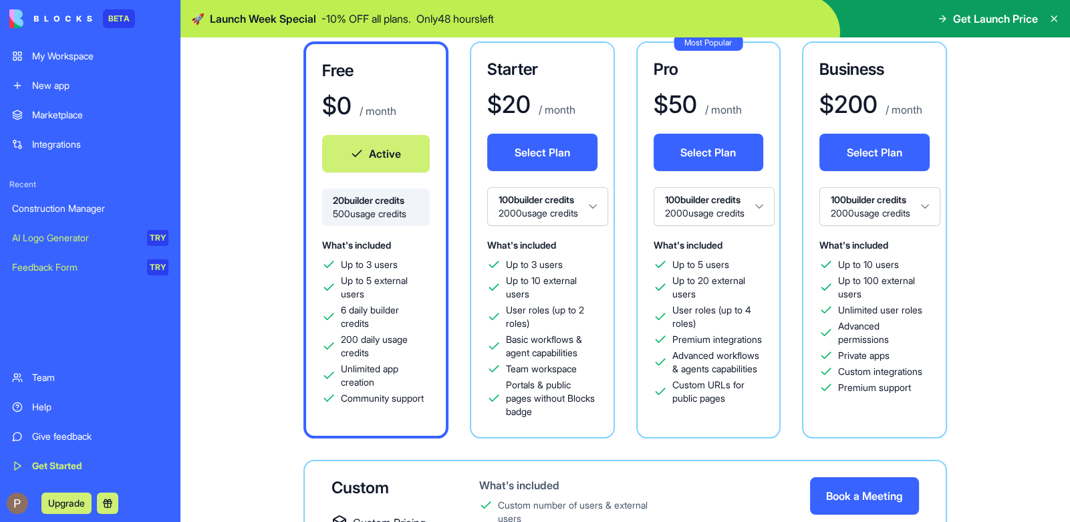
click at [110, 209] on div "Construction Manager" at bounding box center [90, 208] width 156 height 13
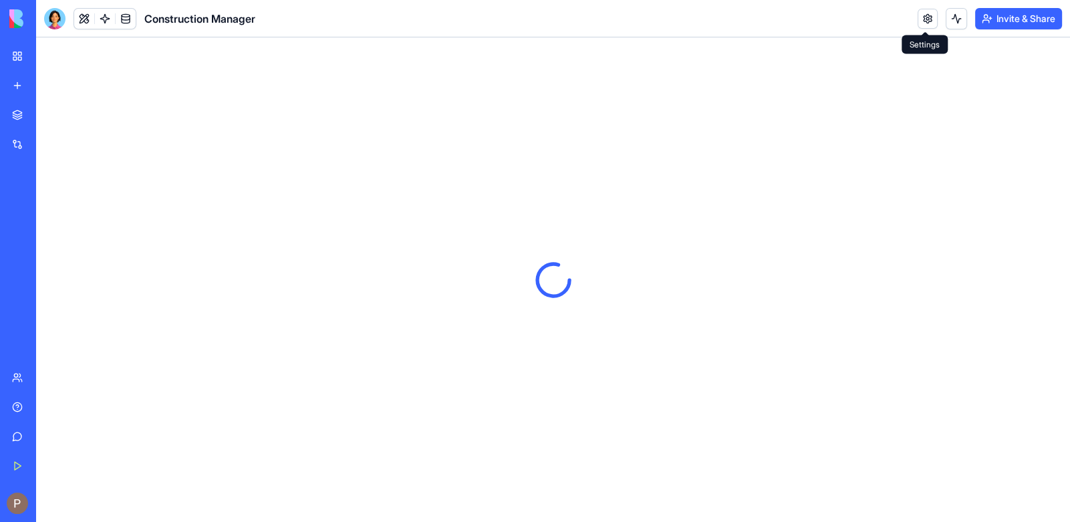
click at [927, 22] on link at bounding box center [927, 19] width 20 height 20
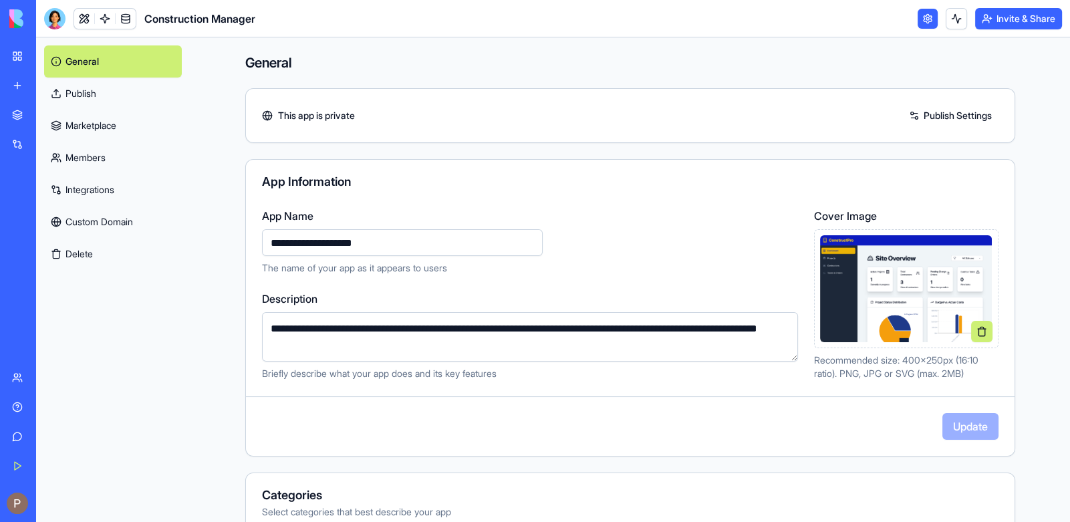
click at [147, 219] on link "Custom Domain" at bounding box center [113, 222] width 138 height 32
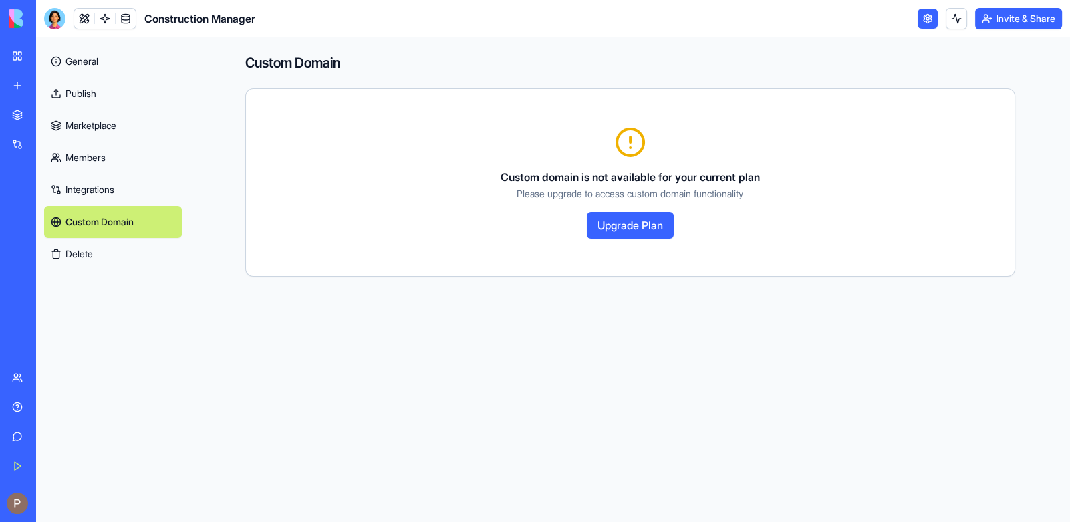
click at [114, 62] on link "General" at bounding box center [113, 61] width 138 height 32
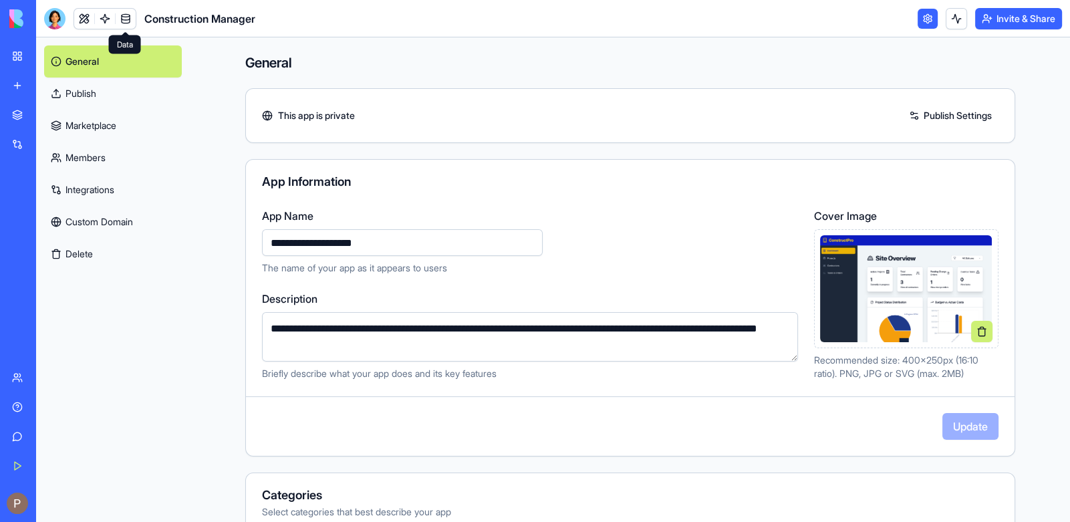
click at [128, 19] on link at bounding box center [126, 19] width 20 height 20
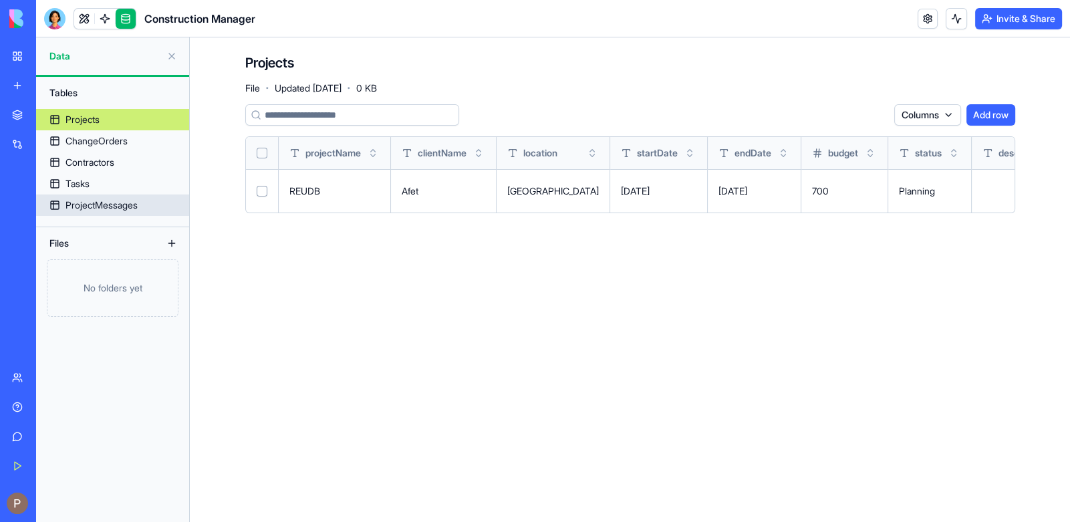
click at [115, 204] on div "ProjectMessages" at bounding box center [101, 204] width 72 height 13
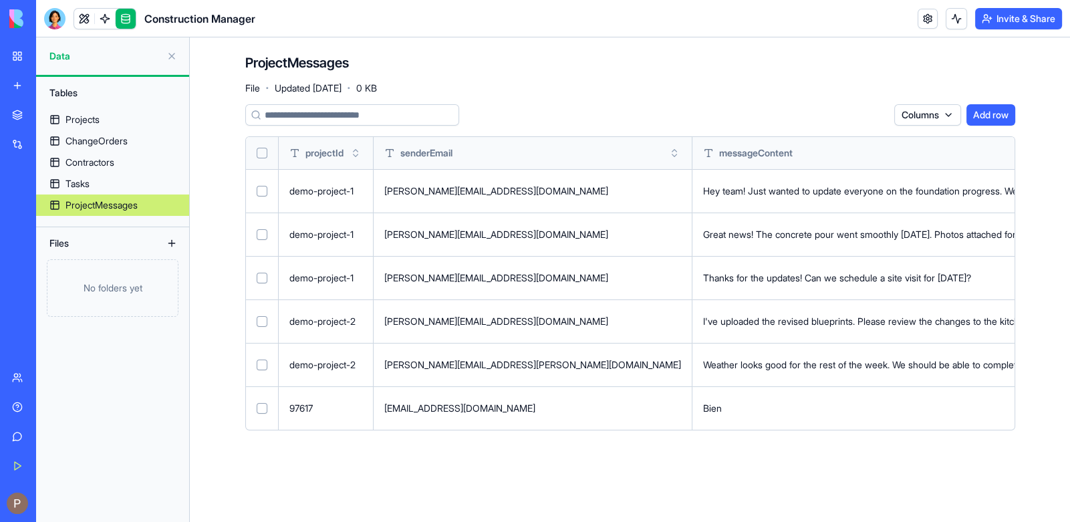
click at [35, 49] on link "My Workspace" at bounding box center [30, 56] width 53 height 27
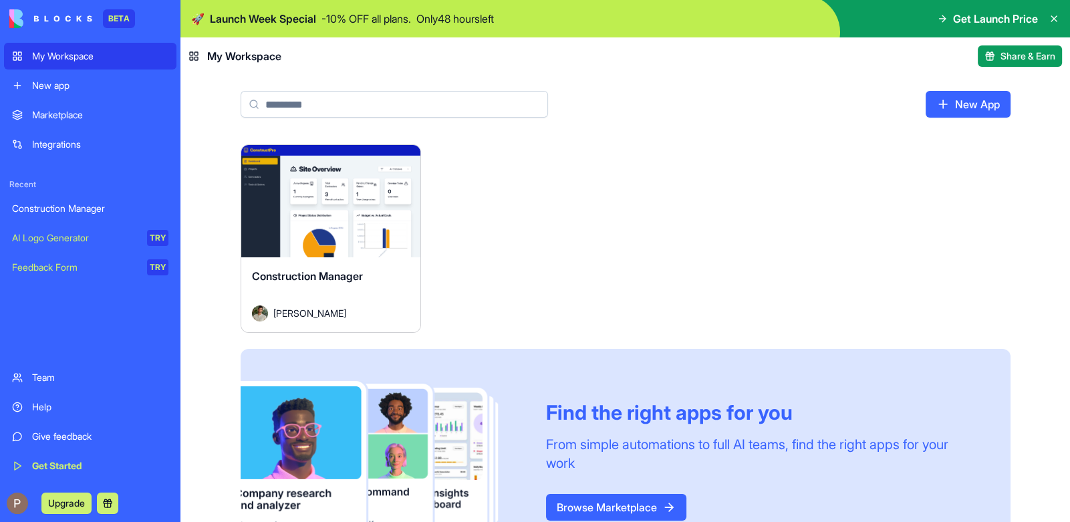
click at [402, 156] on html "BETA My Workspace New app Marketplace Integrations Recent Construction Manager …" at bounding box center [535, 261] width 1070 height 522
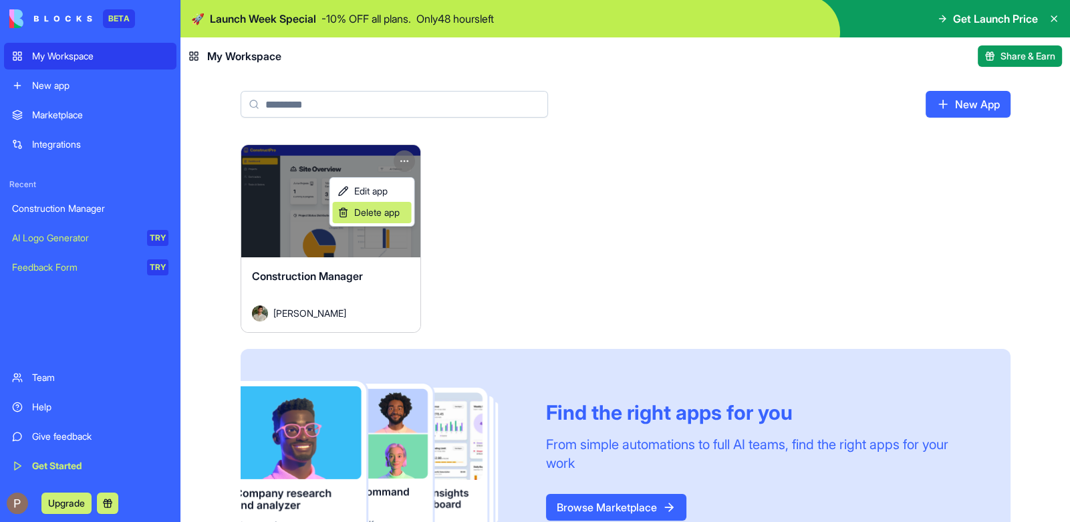
click at [387, 214] on span "Delete app" at bounding box center [376, 212] width 45 height 13
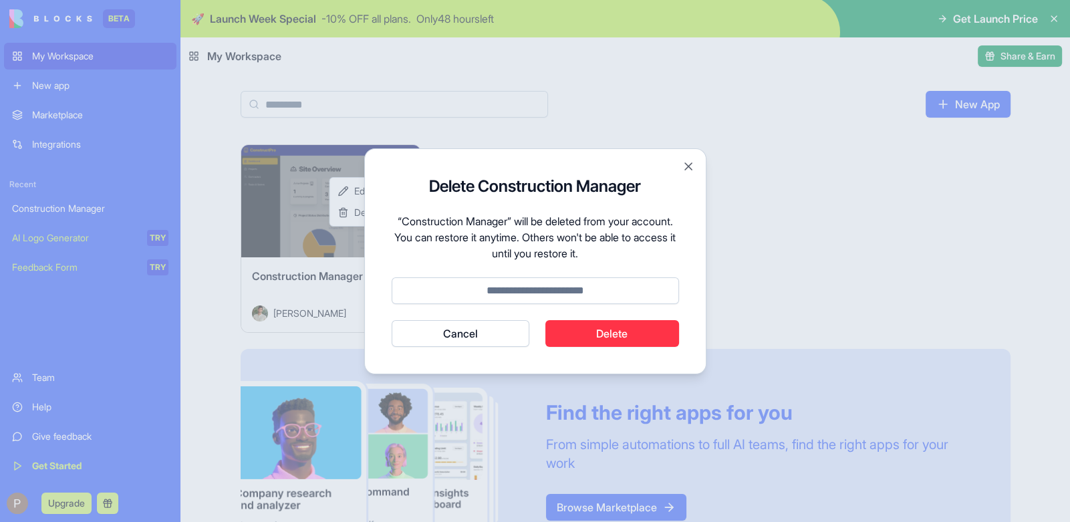
click at [559, 299] on input at bounding box center [534, 290] width 287 height 27
type input "******"
click at [391, 320] on button "Cancel" at bounding box center [460, 333] width 138 height 27
